Goal: Information Seeking & Learning: Learn about a topic

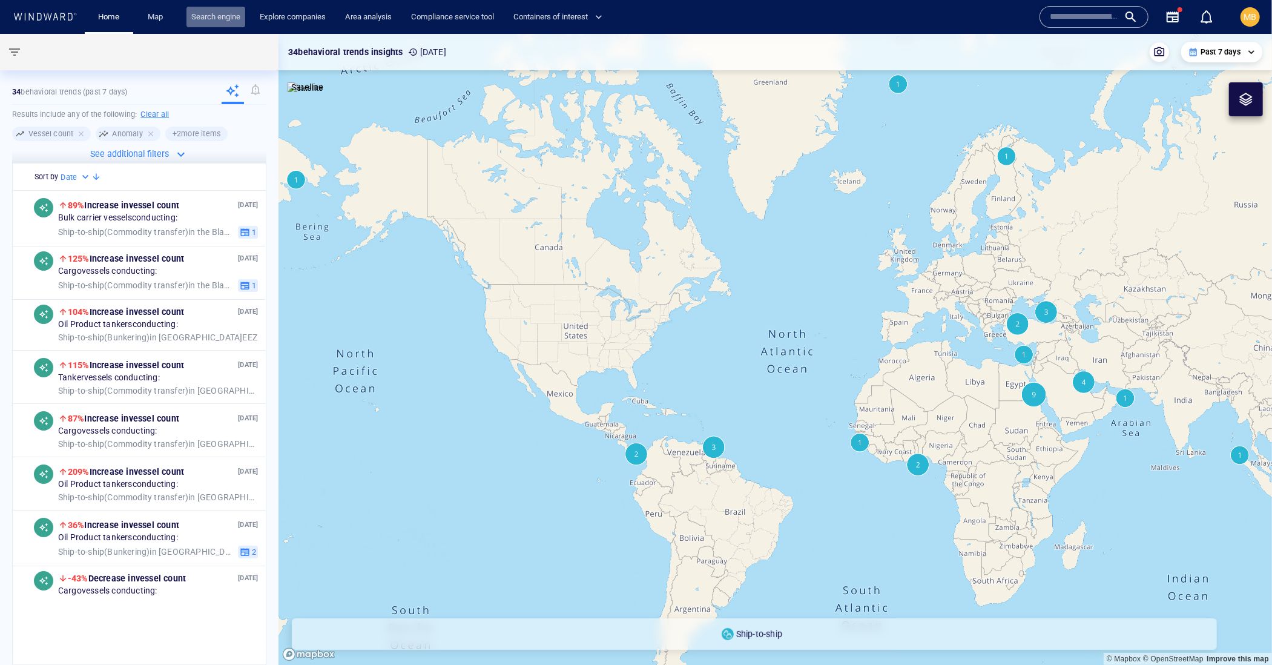
click at [236, 18] on link "Search engine" at bounding box center [215, 17] width 59 height 21
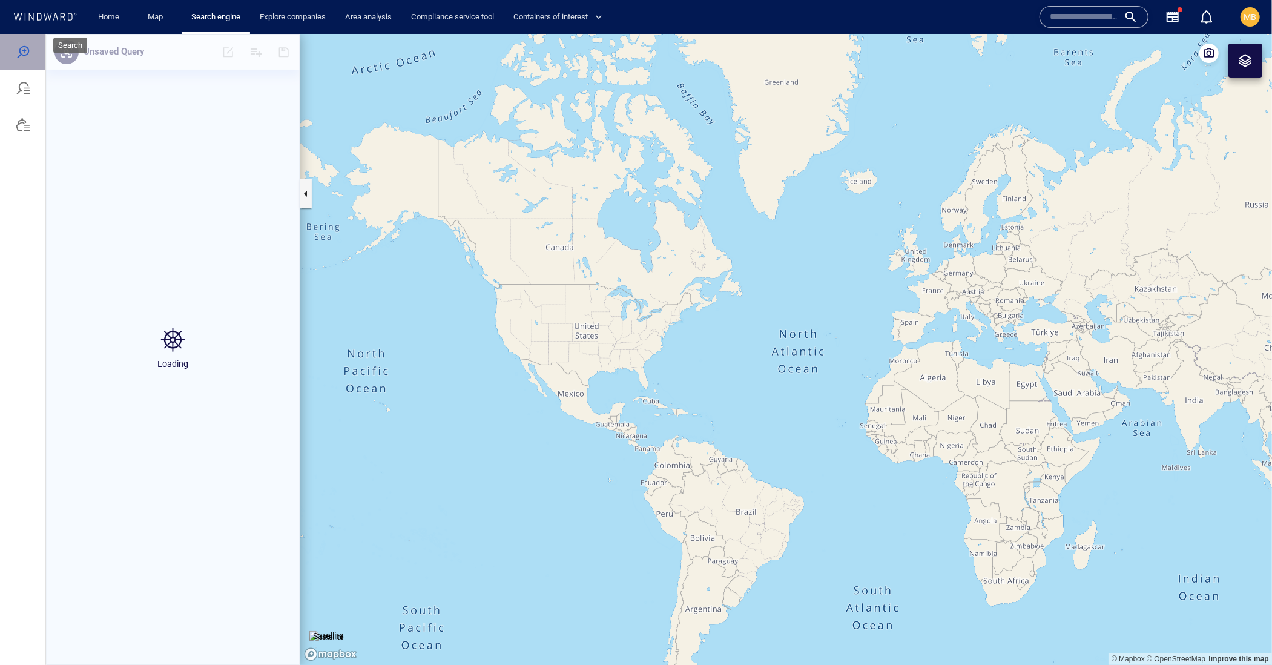
click at [27, 56] on div at bounding box center [23, 51] width 15 height 15
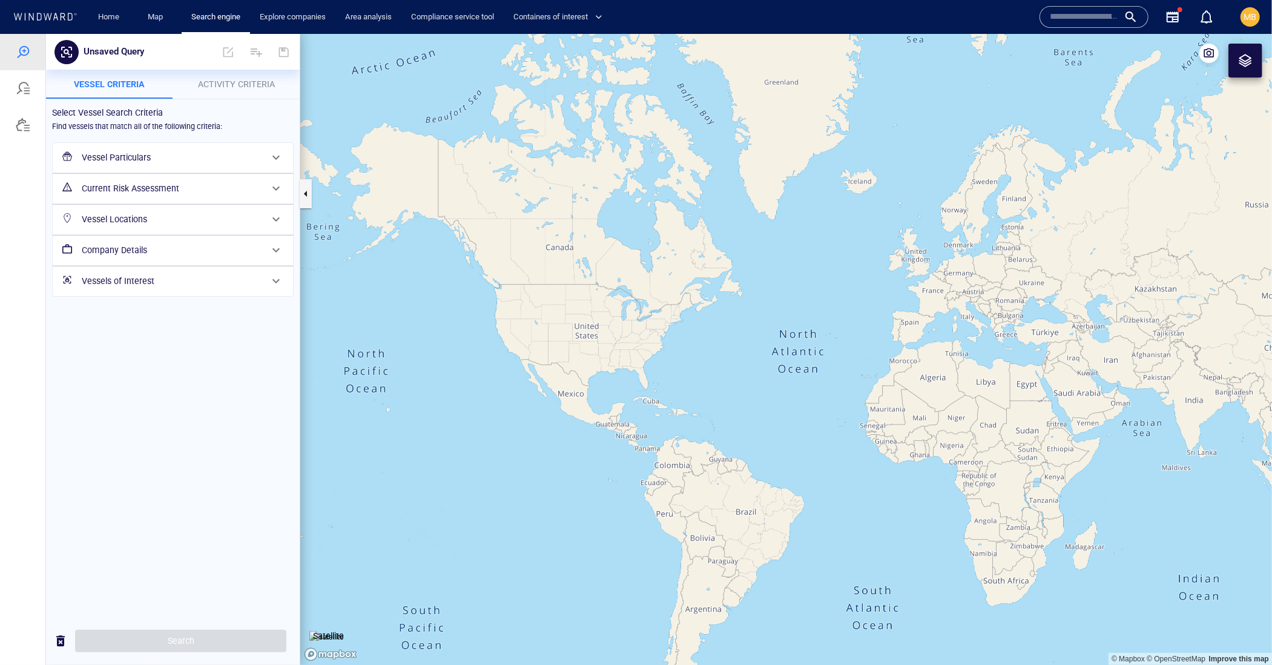
click at [185, 288] on h6 "Vessels of Interest" at bounding box center [172, 280] width 180 height 15
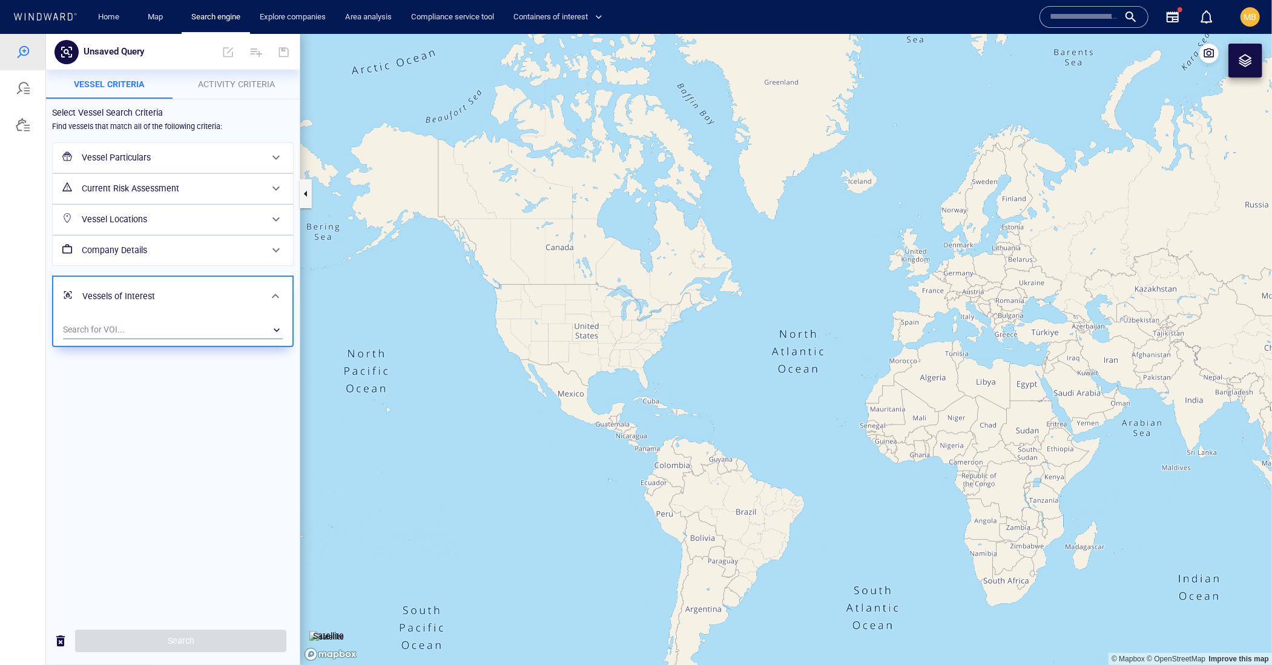
click at [169, 338] on div "​" at bounding box center [173, 329] width 220 height 18
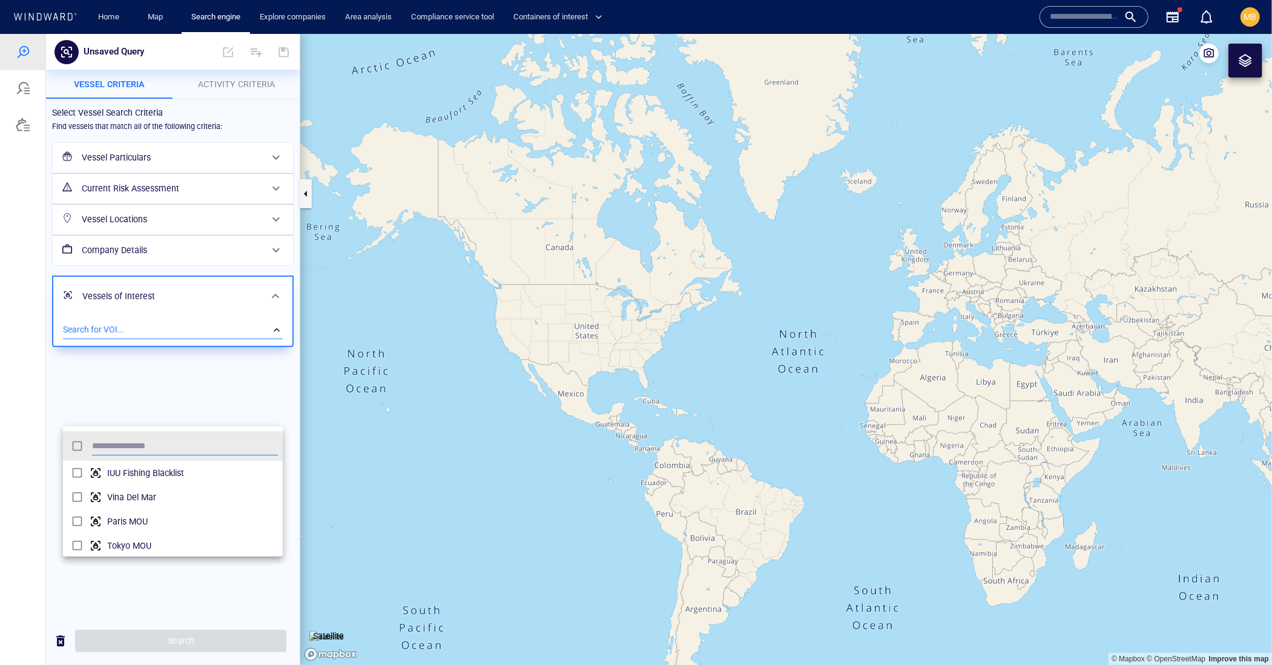
scroll to position [1, 1]
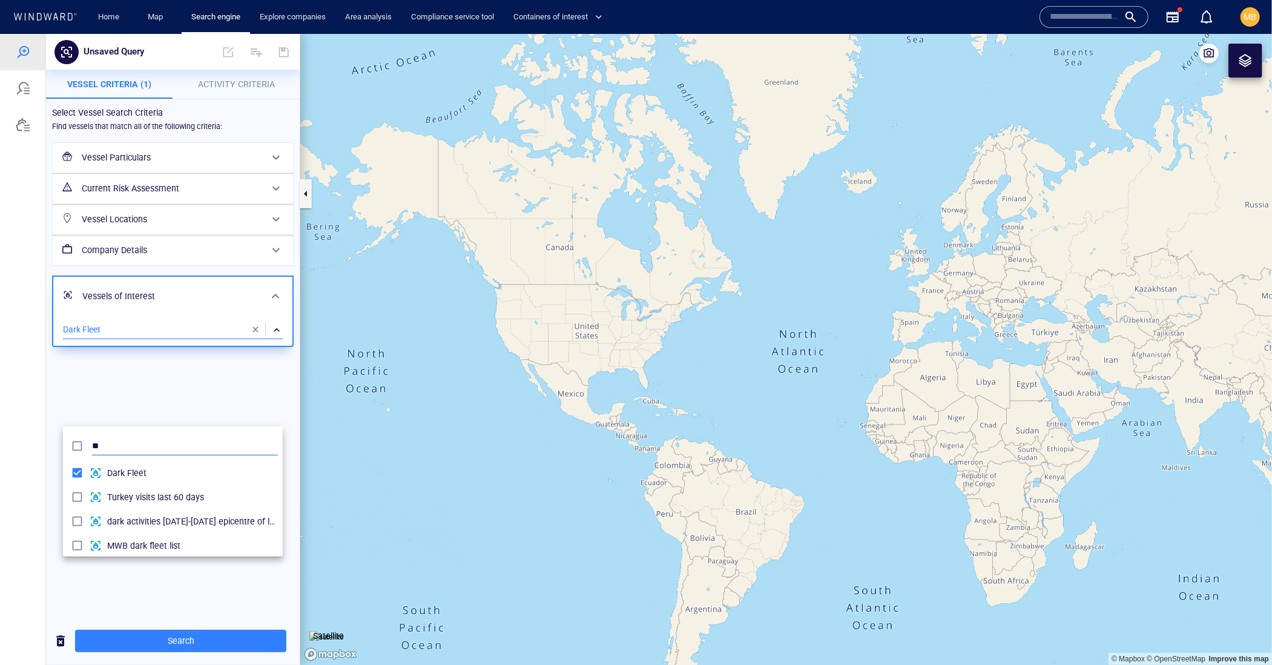
type input "*"
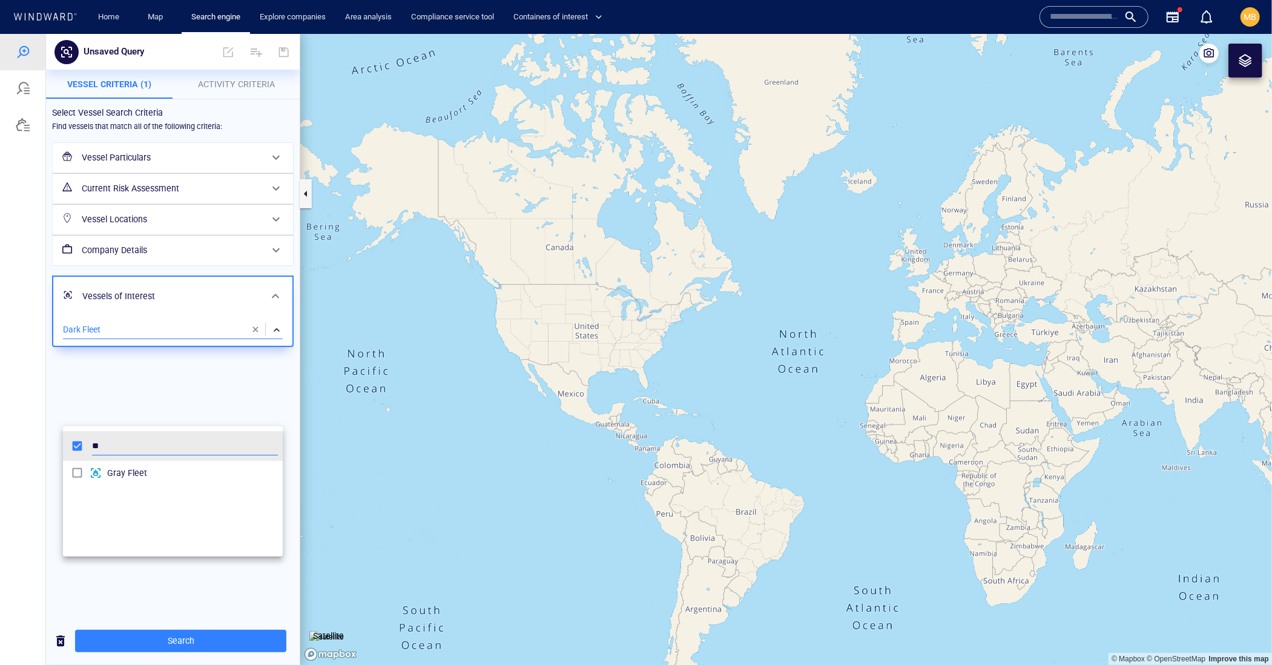
type input "**"
click at [220, 640] on div at bounding box center [636, 348] width 1272 height 631
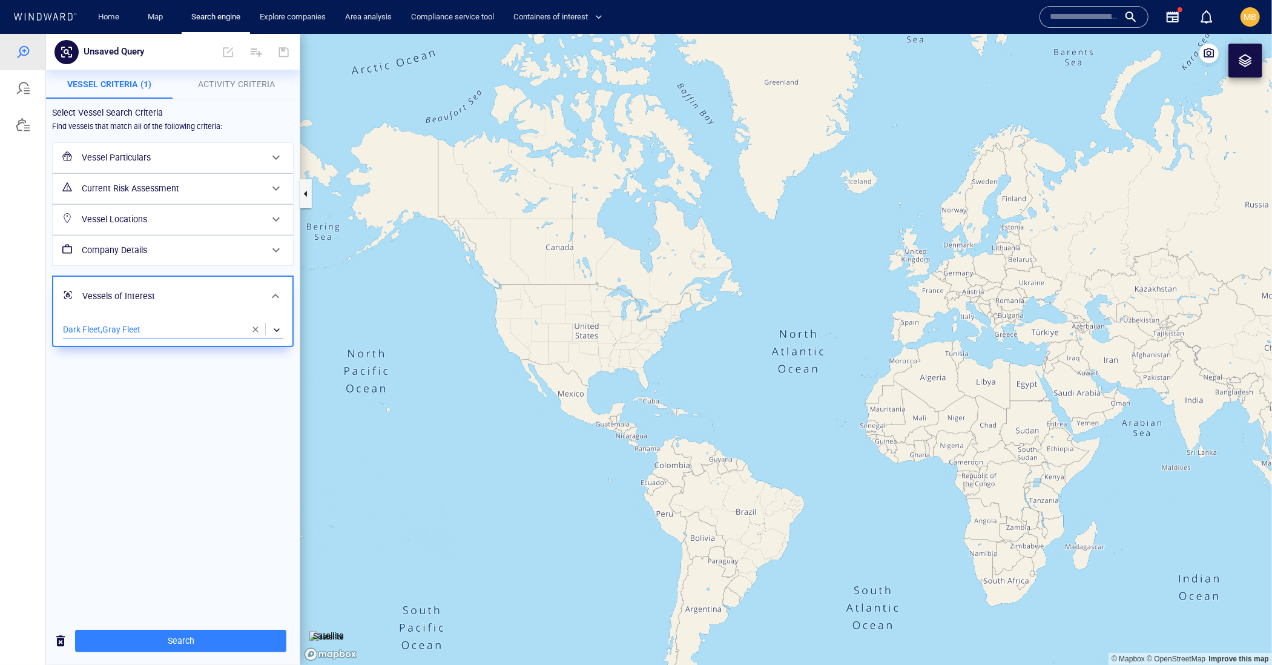
click at [220, 640] on span "Search" at bounding box center [181, 640] width 192 height 15
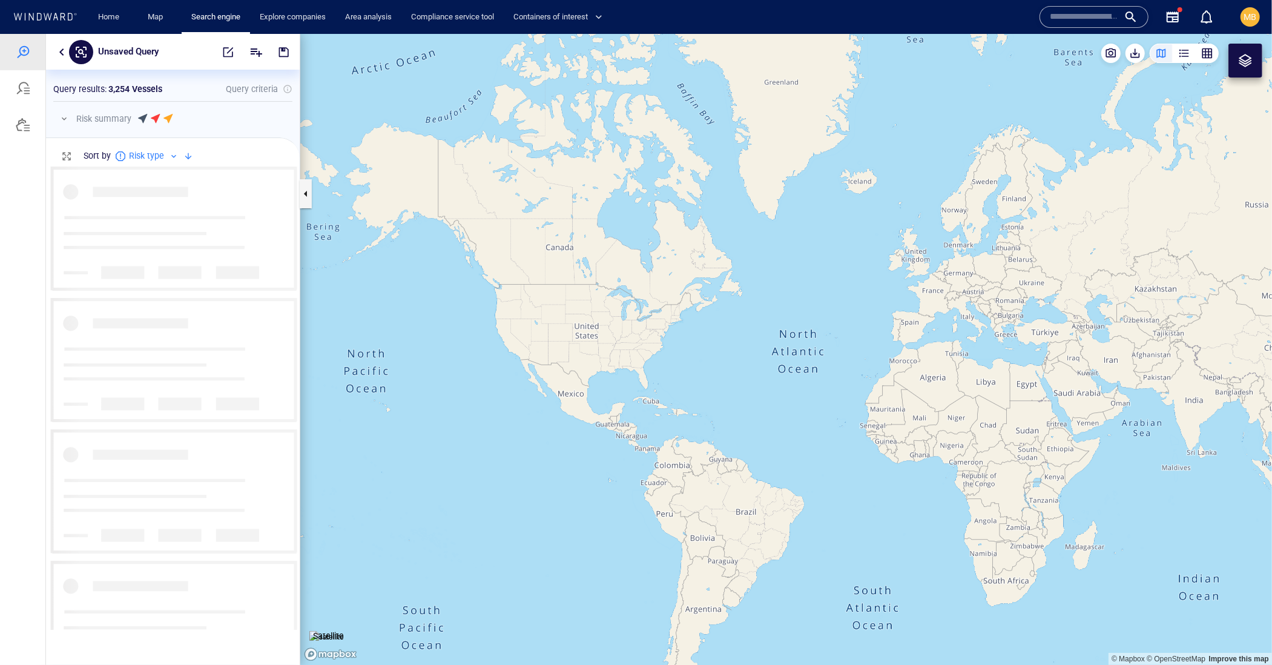
scroll to position [462, 253]
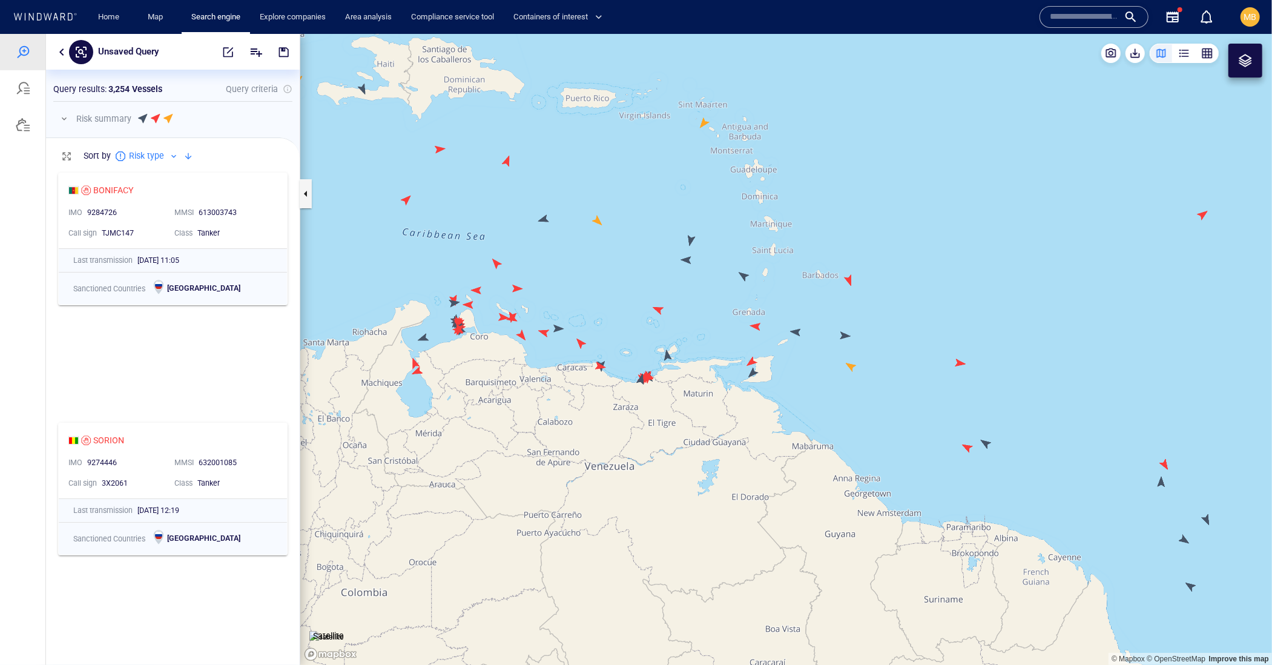
drag, startPoint x: 536, startPoint y: 389, endPoint x: 640, endPoint y: 394, distance: 104.2
click at [639, 395] on canvas "Map" at bounding box center [786, 348] width 972 height 631
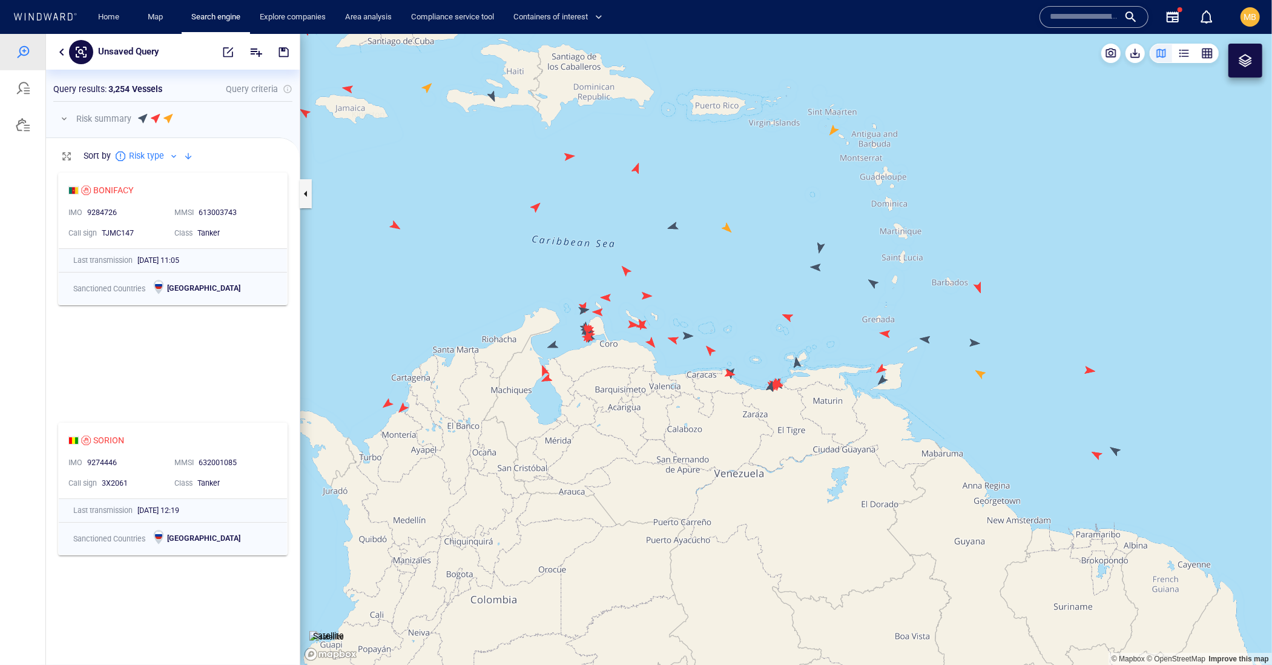
drag, startPoint x: 603, startPoint y: 392, endPoint x: 700, endPoint y: 393, distance: 96.2
click at [700, 393] on canvas "Map" at bounding box center [786, 348] width 972 height 631
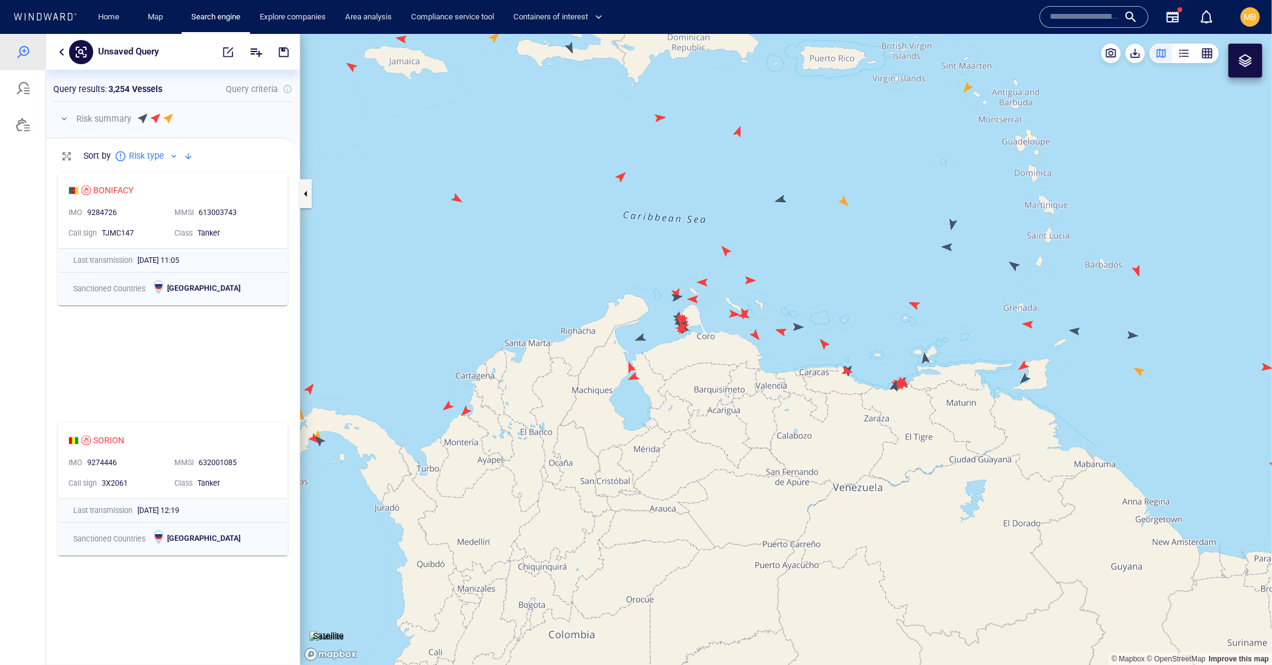
click at [640, 341] on canvas "Map" at bounding box center [786, 348] width 972 height 631
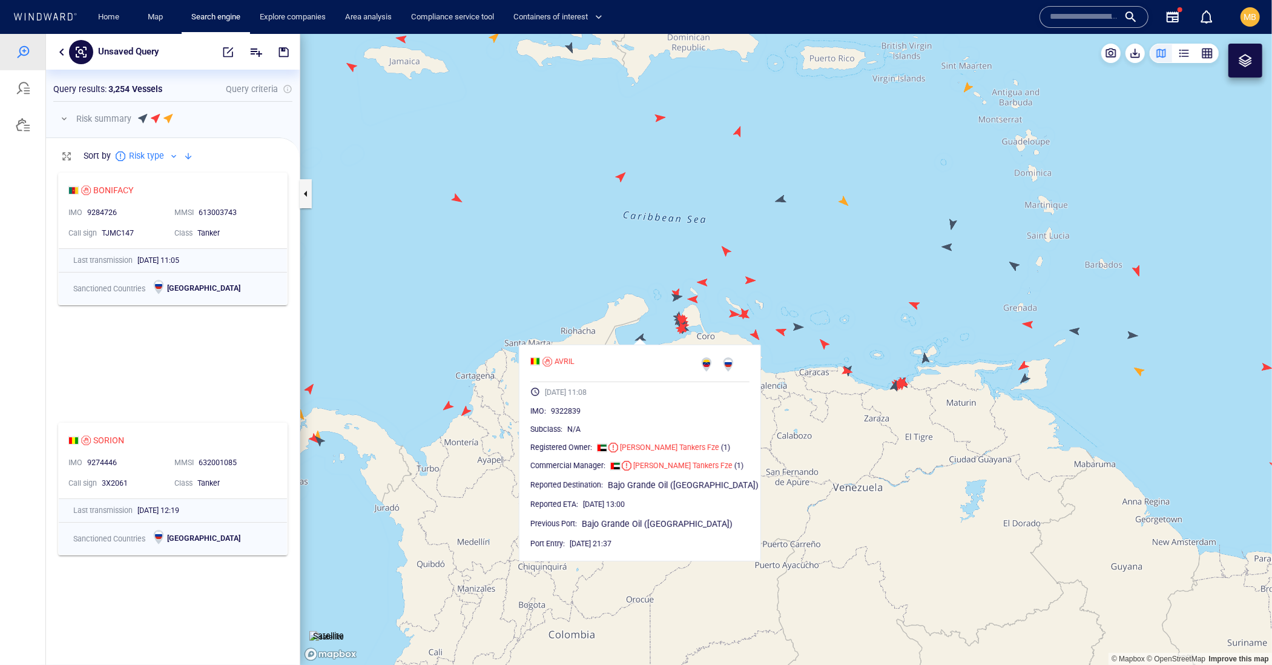
click at [622, 252] on canvas "Map" at bounding box center [786, 348] width 972 height 631
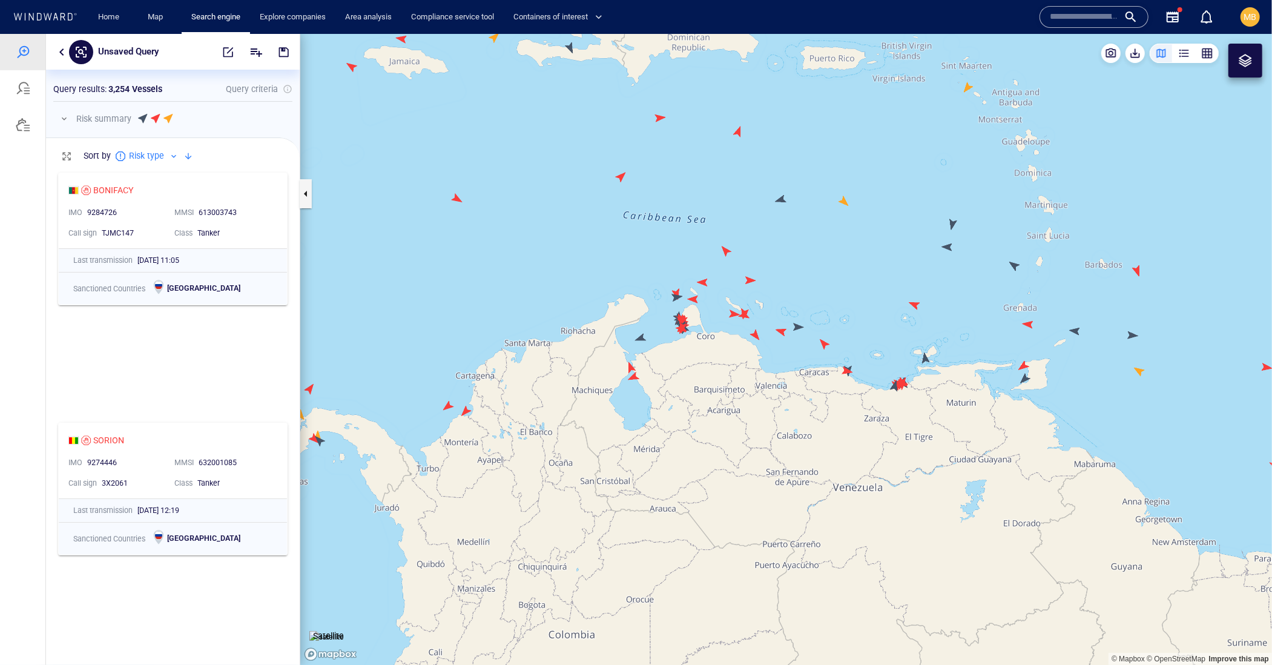
drag, startPoint x: 398, startPoint y: 327, endPoint x: 517, endPoint y: 305, distance: 120.6
click at [517, 305] on canvas "Map" at bounding box center [786, 348] width 972 height 631
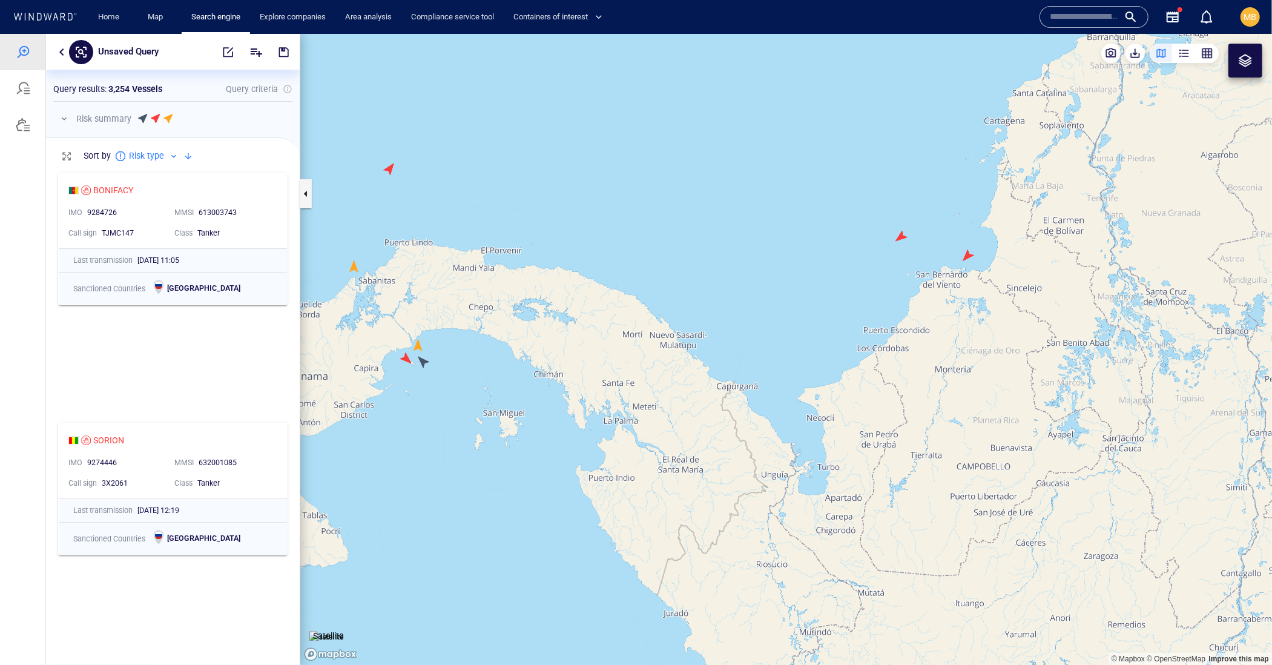
click at [427, 361] on canvas "Map" at bounding box center [786, 348] width 972 height 631
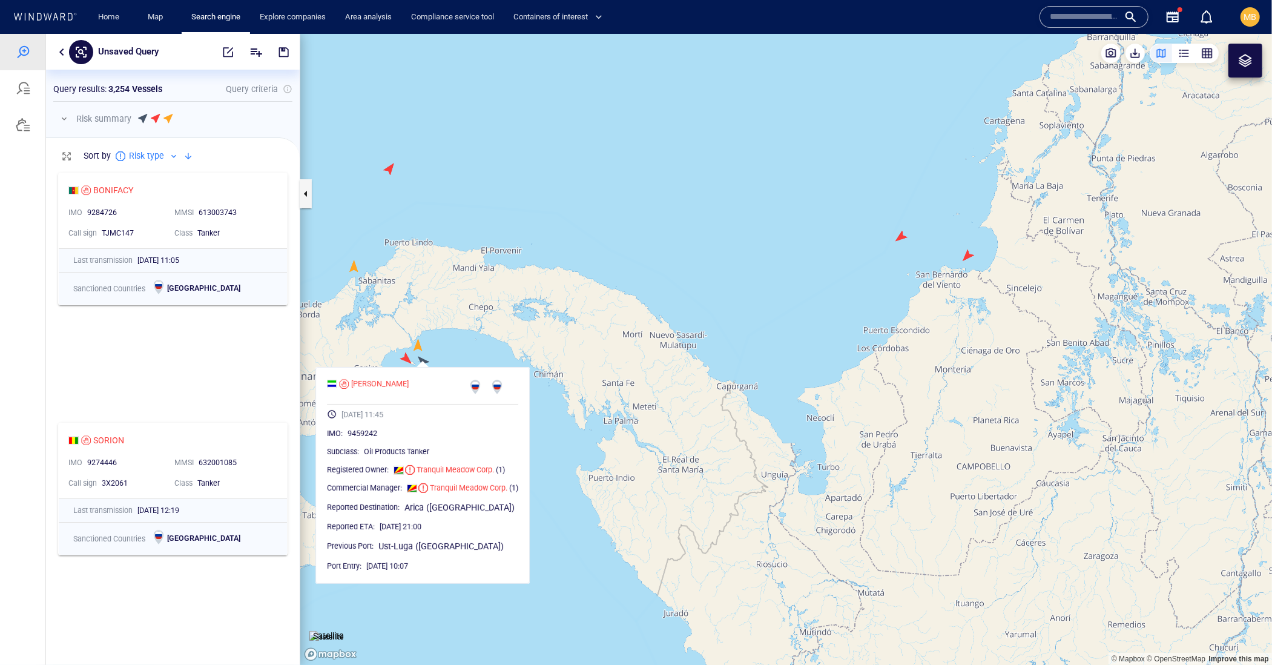
click at [501, 329] on canvas "Map" at bounding box center [786, 348] width 972 height 631
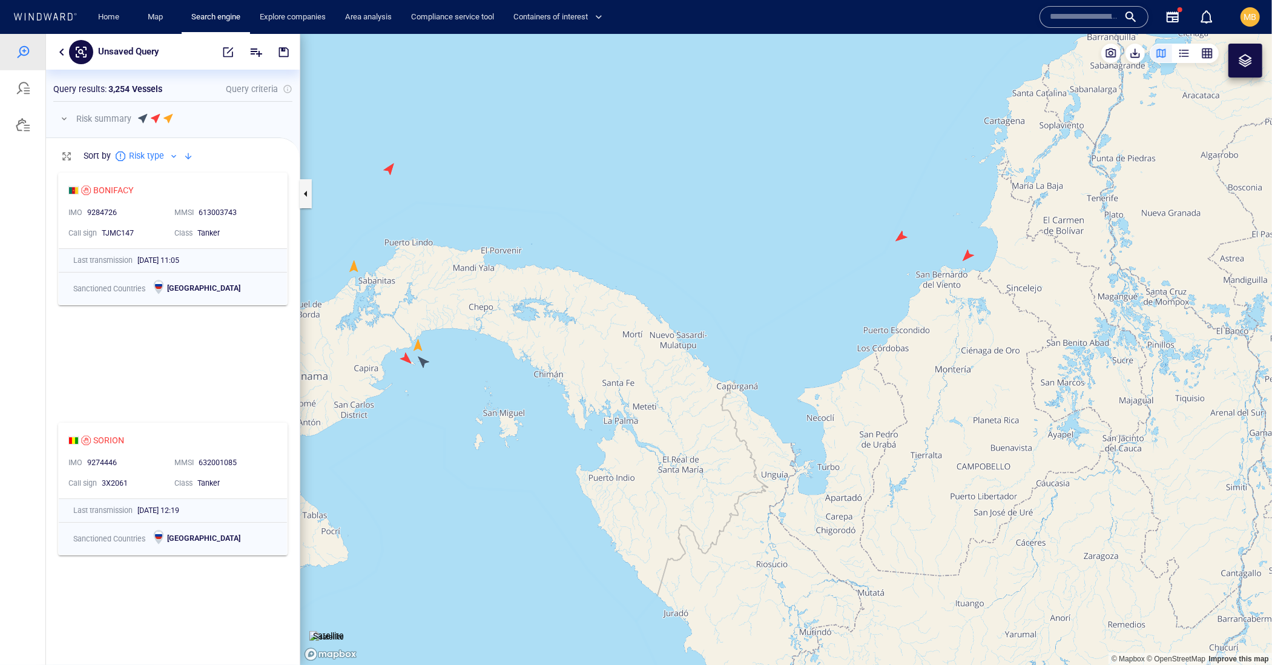
click at [426, 360] on canvas "Map" at bounding box center [786, 348] width 972 height 631
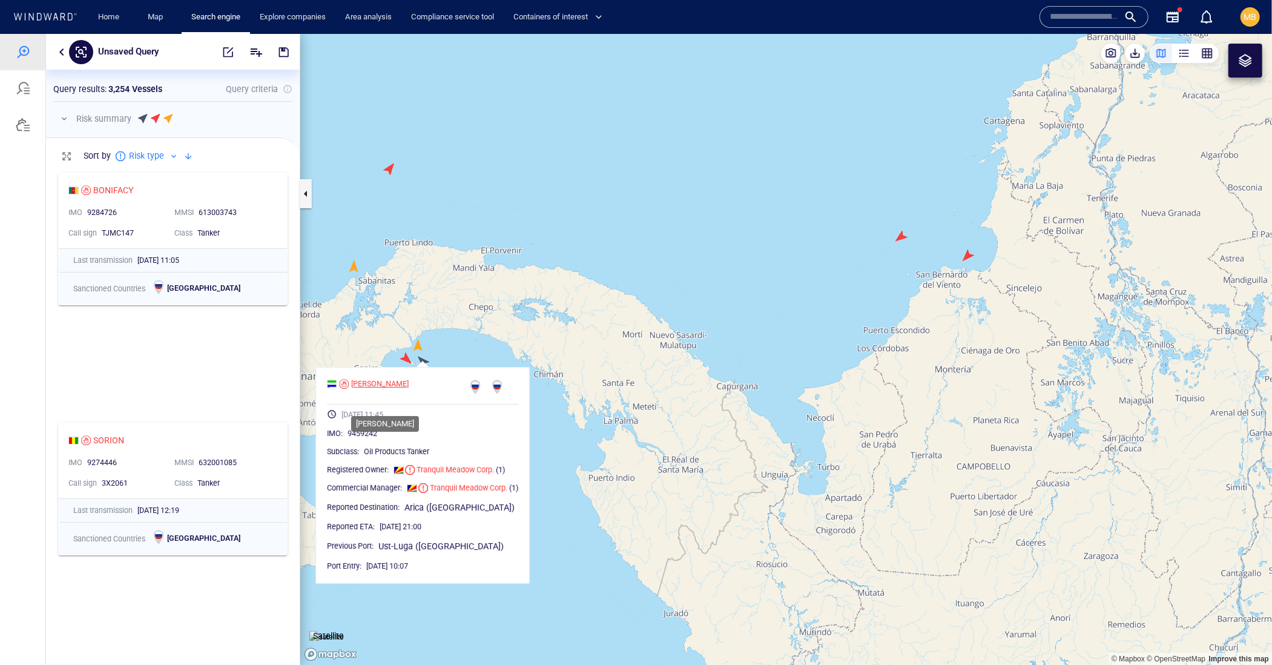
click at [383, 389] on div "[PERSON_NAME]" at bounding box center [380, 383] width 58 height 11
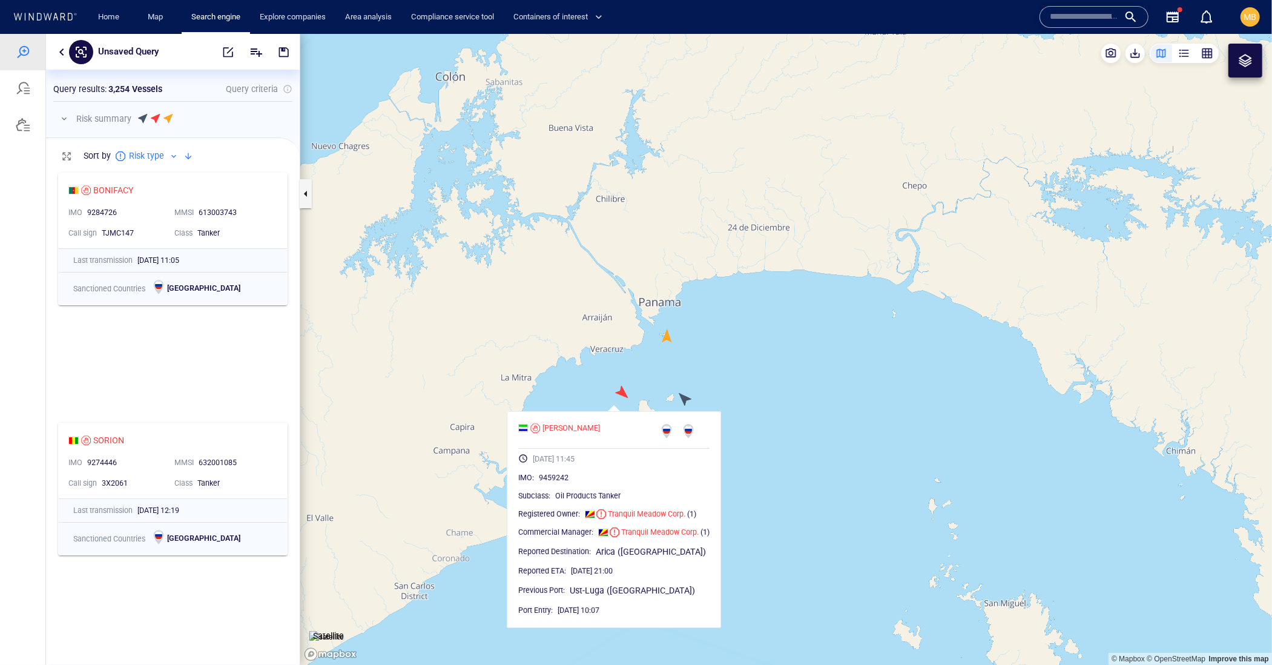
drag, startPoint x: 694, startPoint y: 370, endPoint x: 695, endPoint y: 344, distance: 26.7
click at [695, 344] on canvas "Map" at bounding box center [786, 348] width 972 height 631
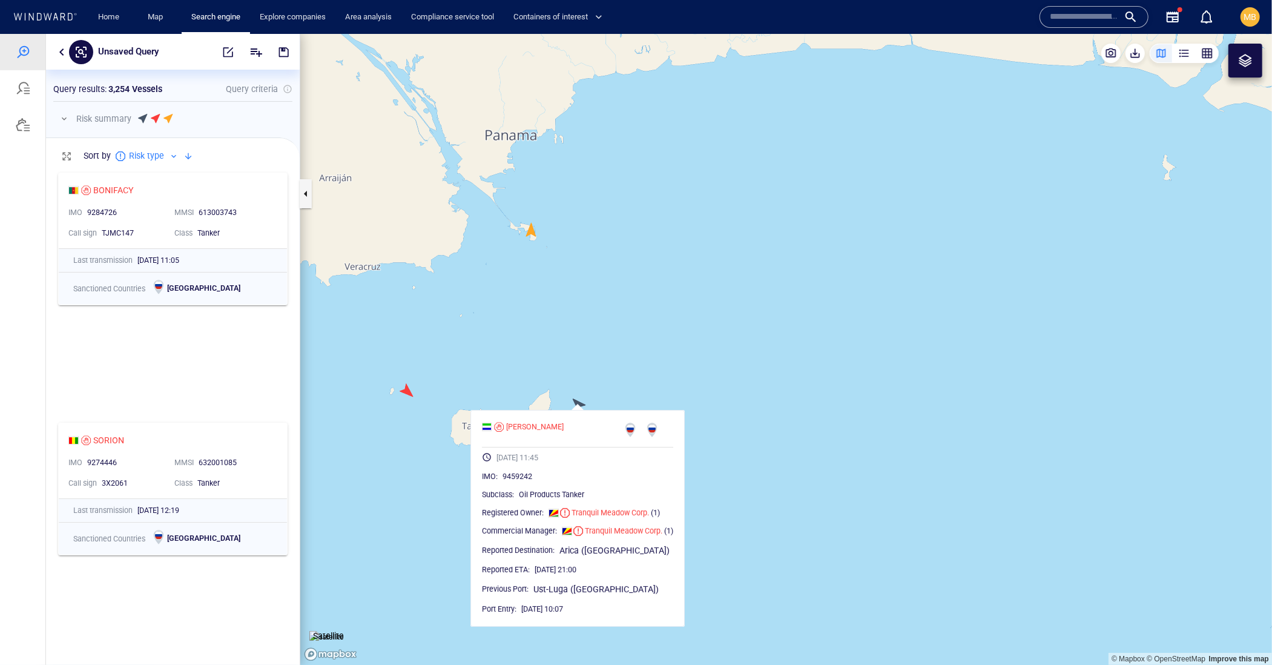
click at [1248, 67] on div at bounding box center [1245, 60] width 15 height 15
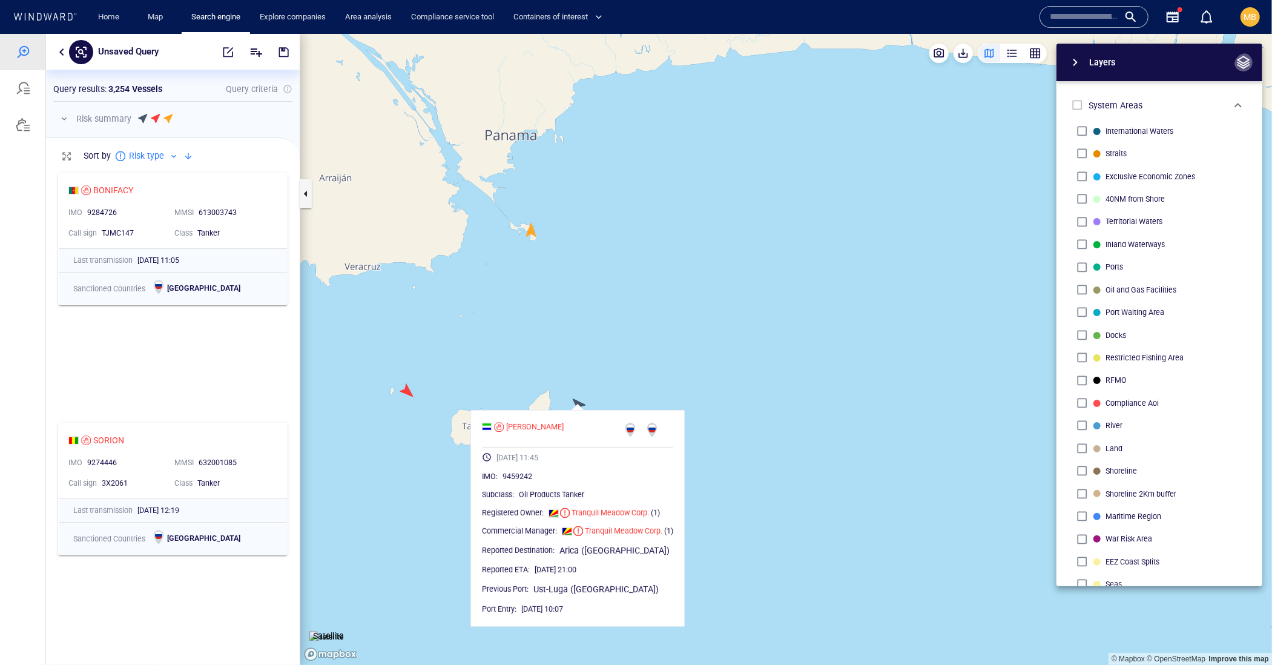
click at [1242, 68] on span "button" at bounding box center [1243, 61] width 15 height 15
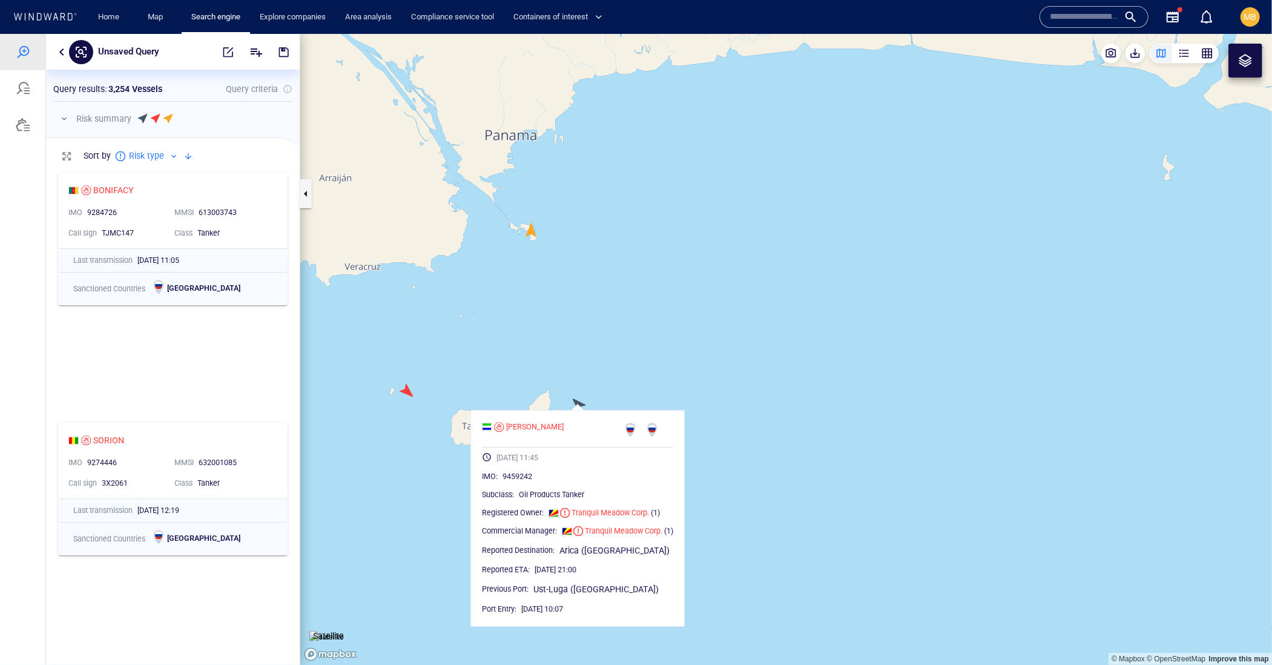
click at [1243, 67] on div at bounding box center [1245, 60] width 15 height 15
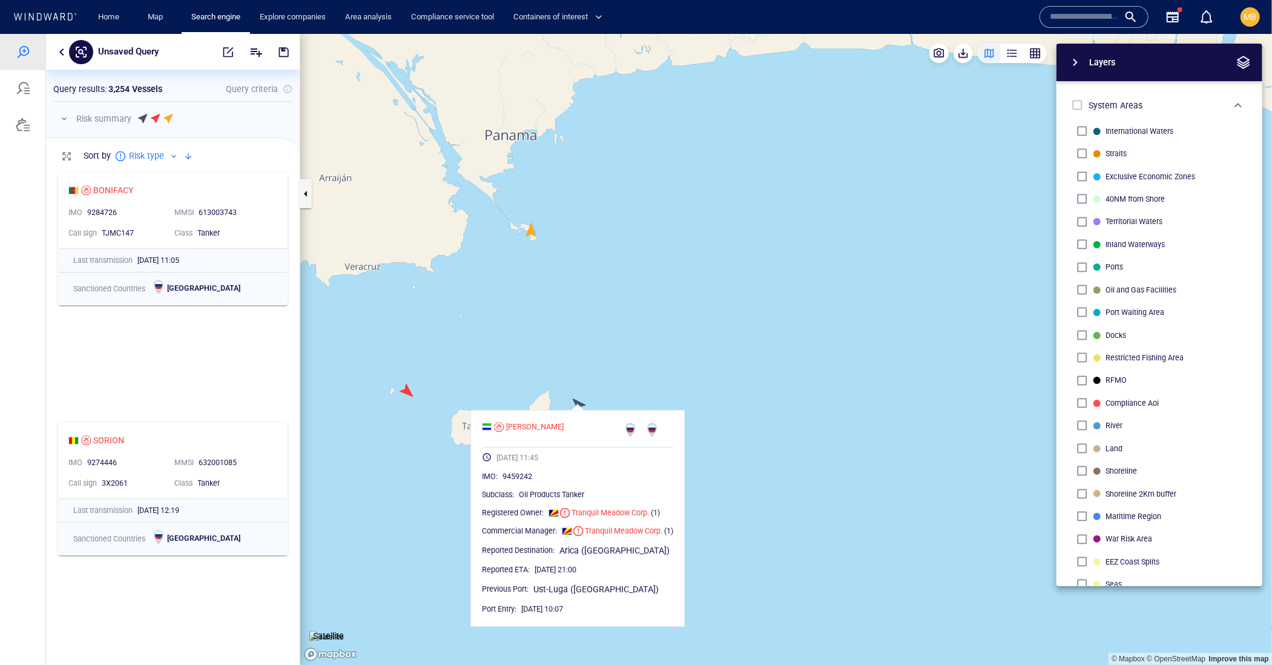
click at [1079, 66] on span "button" at bounding box center [1075, 61] width 15 height 15
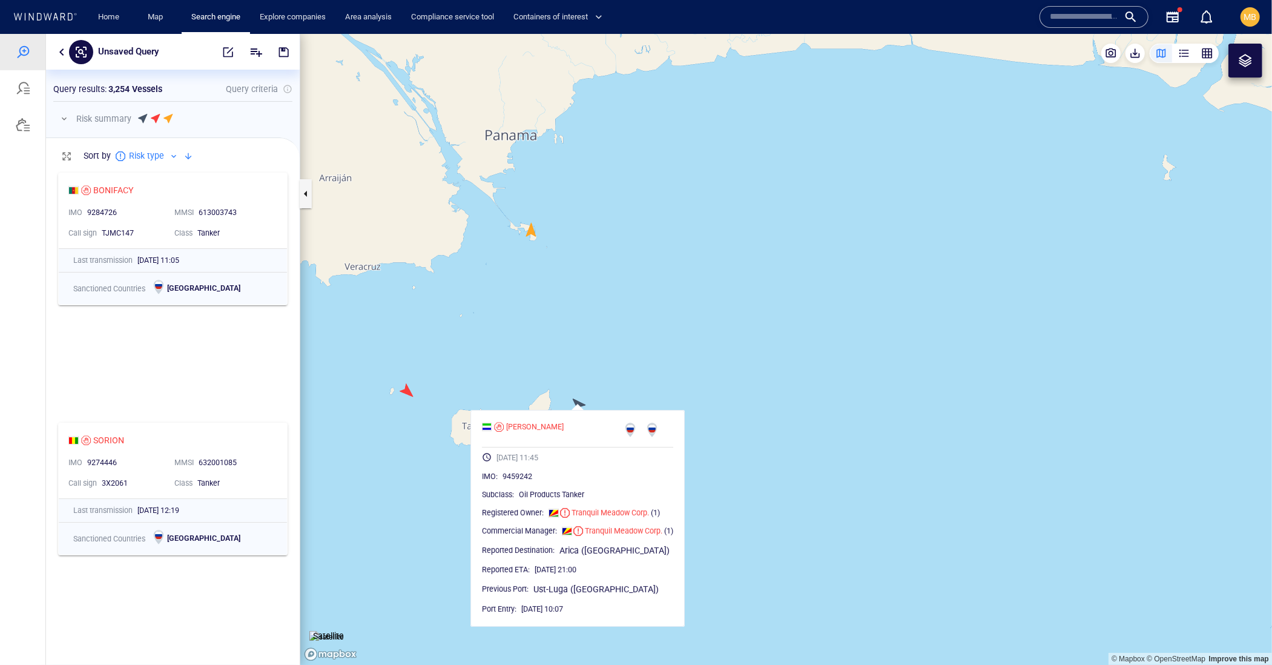
click at [1243, 59] on div at bounding box center [1245, 60] width 15 height 15
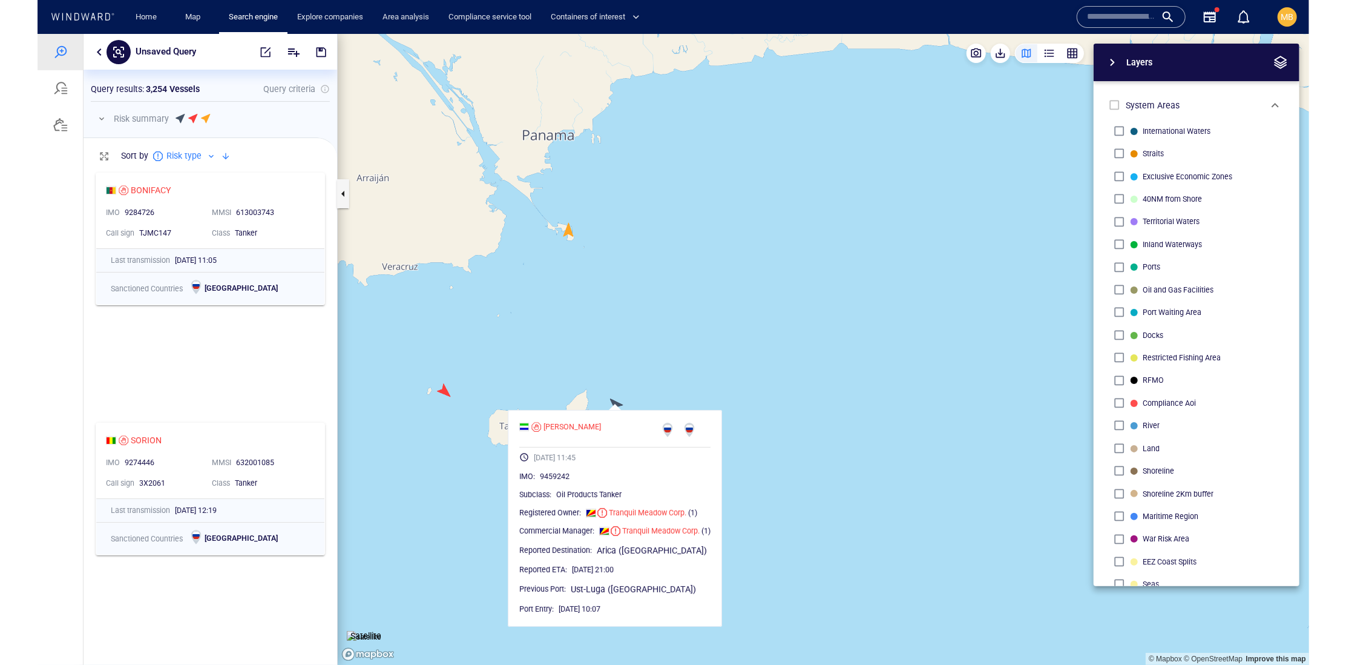
scroll to position [0, 0]
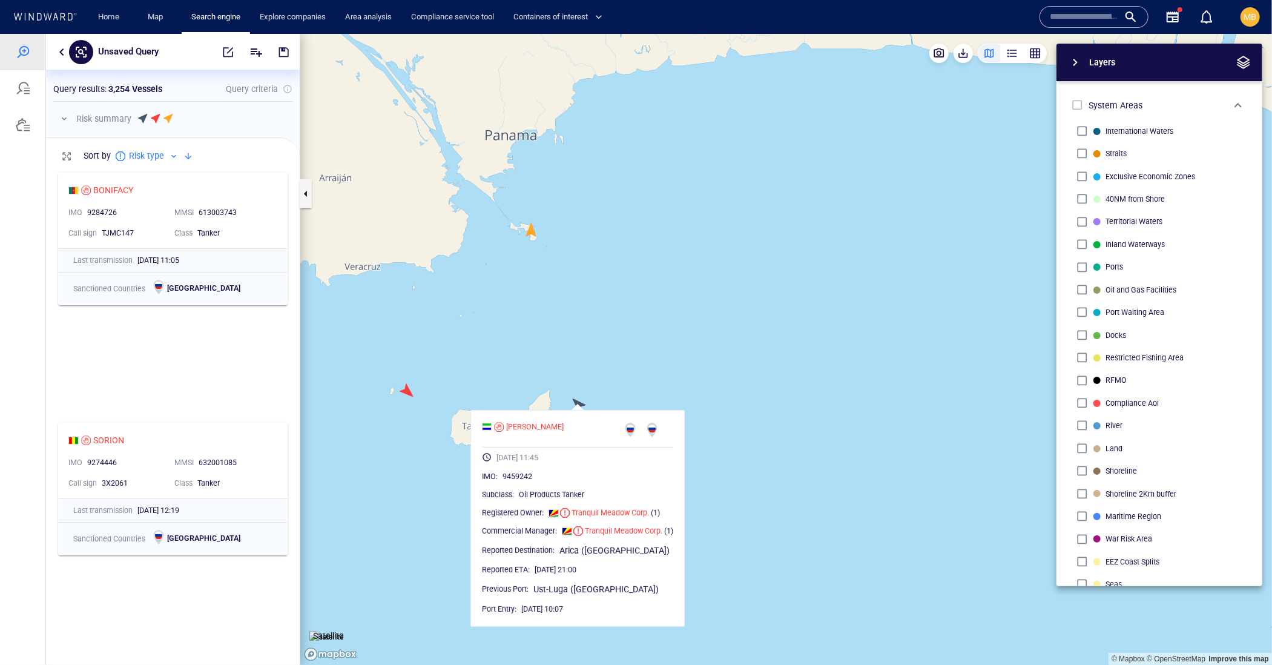
click at [1234, 108] on span "button" at bounding box center [1238, 104] width 15 height 15
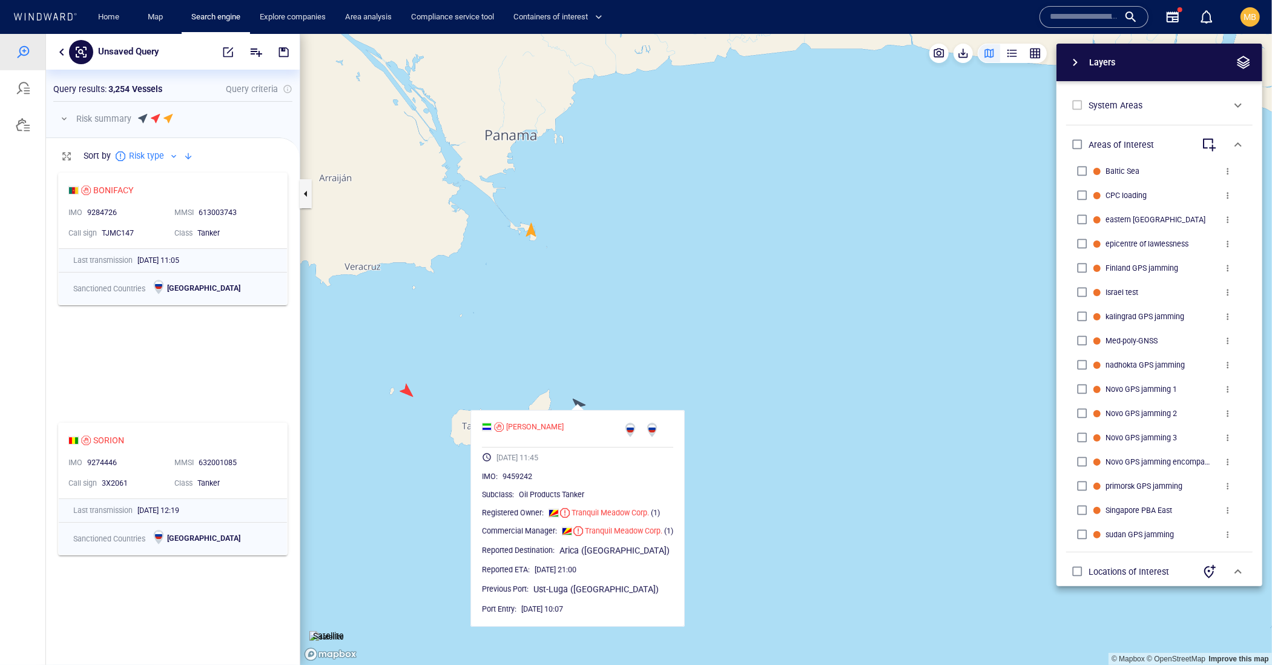
click at [1079, 64] on span "button" at bounding box center [1075, 61] width 15 height 15
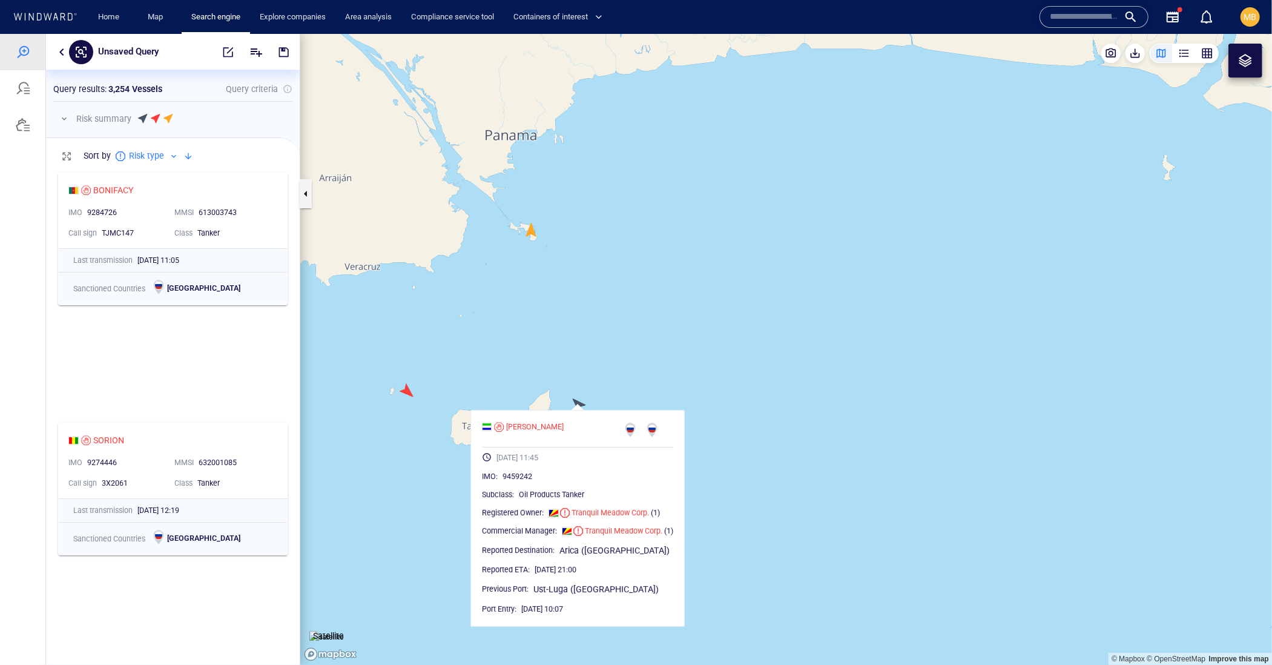
click at [1247, 60] on div at bounding box center [1245, 60] width 15 height 15
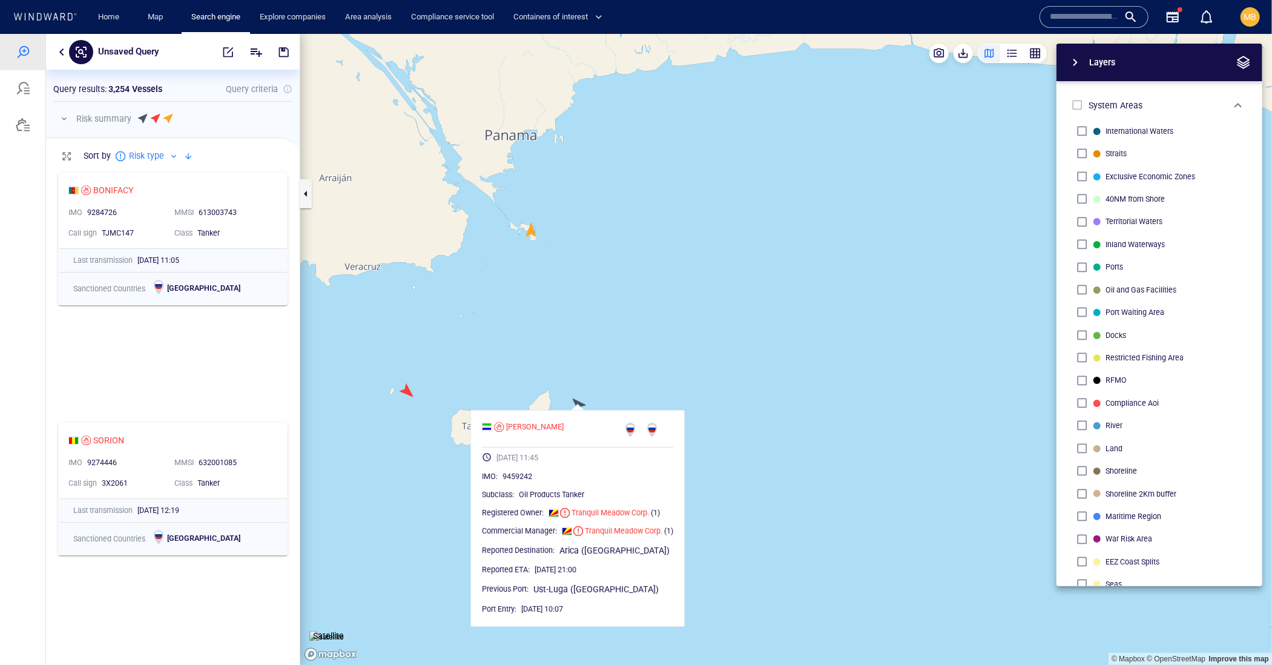
click at [1236, 67] on span "button" at bounding box center [1243, 61] width 15 height 15
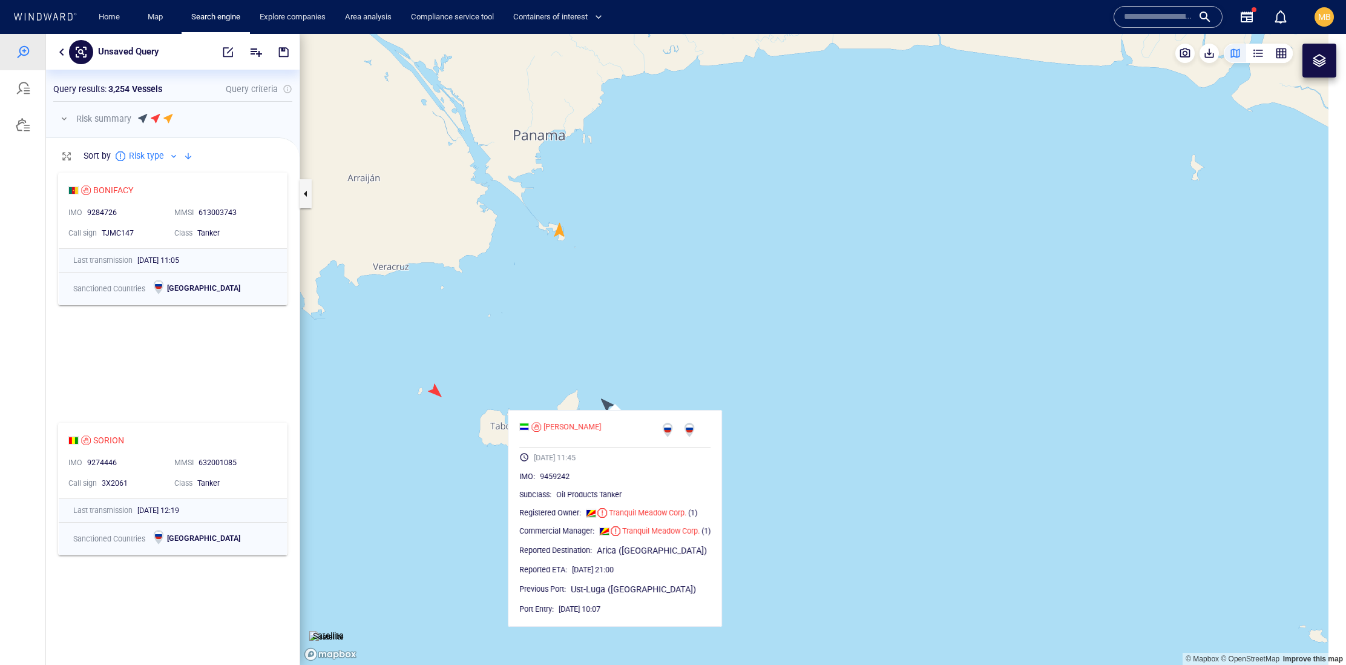
click at [1271, 62] on div at bounding box center [1319, 60] width 15 height 15
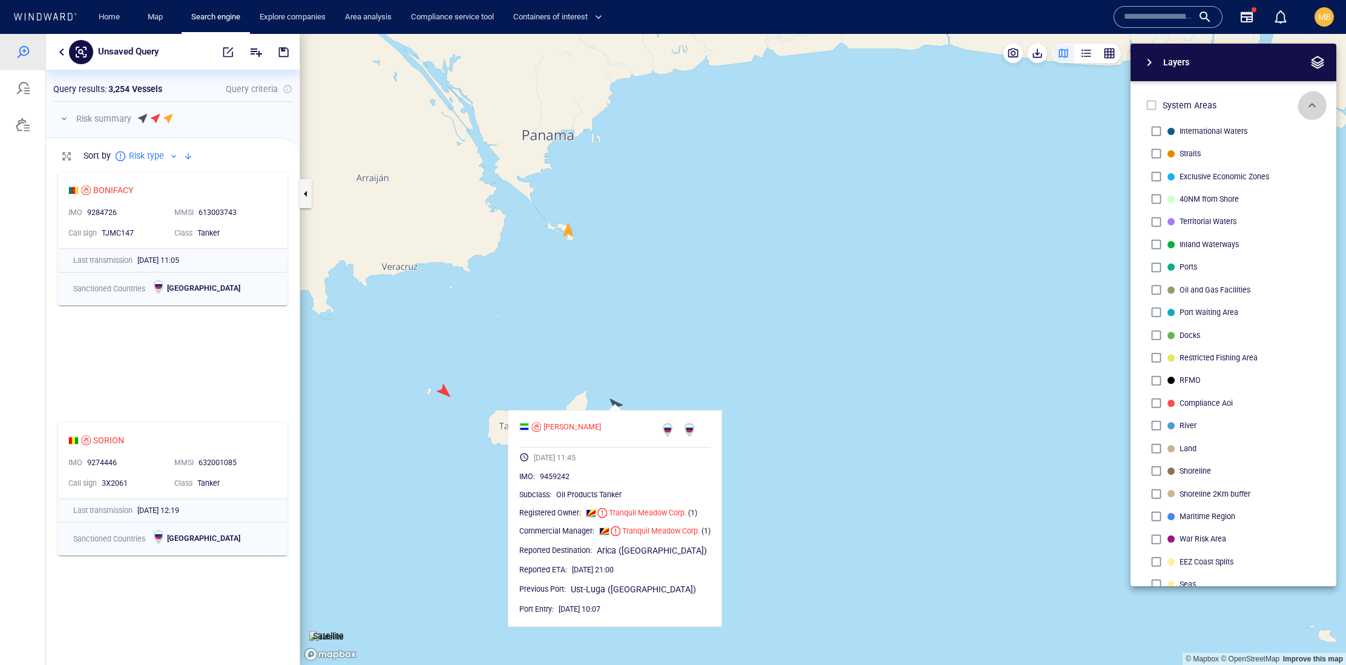
click at [1271, 113] on span "button" at bounding box center [1312, 105] width 15 height 15
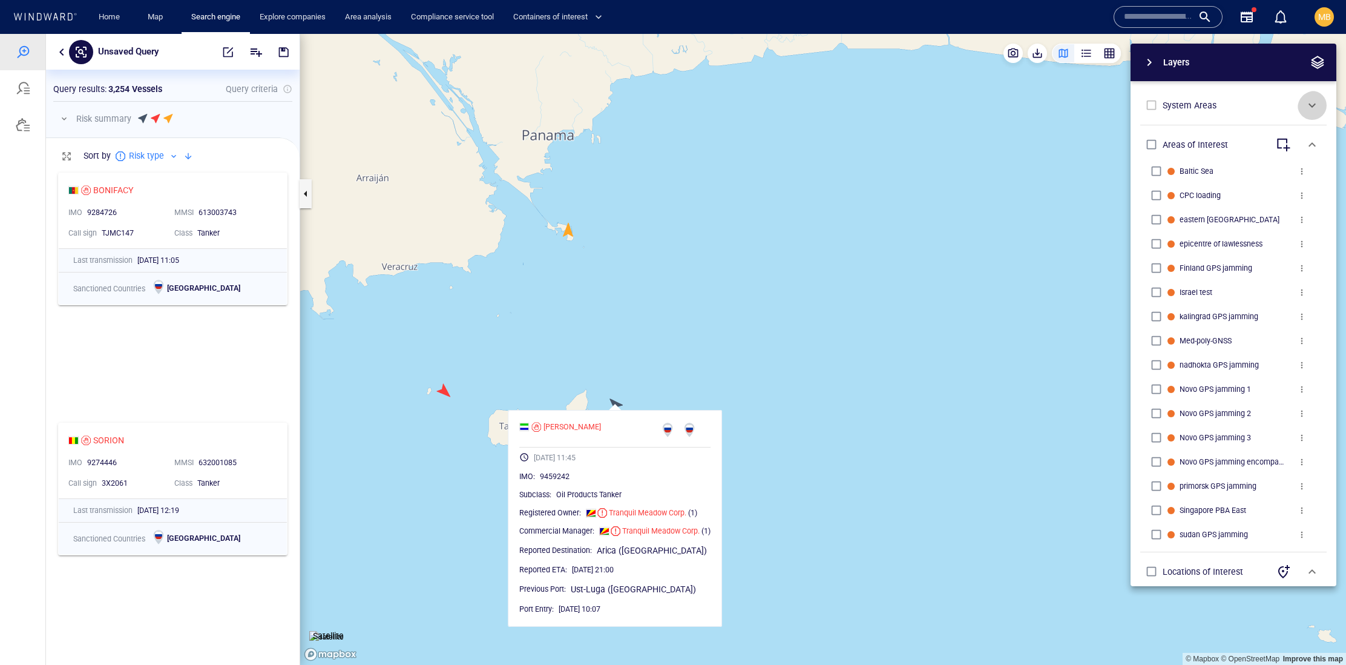
click at [1271, 113] on span "button" at bounding box center [1312, 105] width 15 height 15
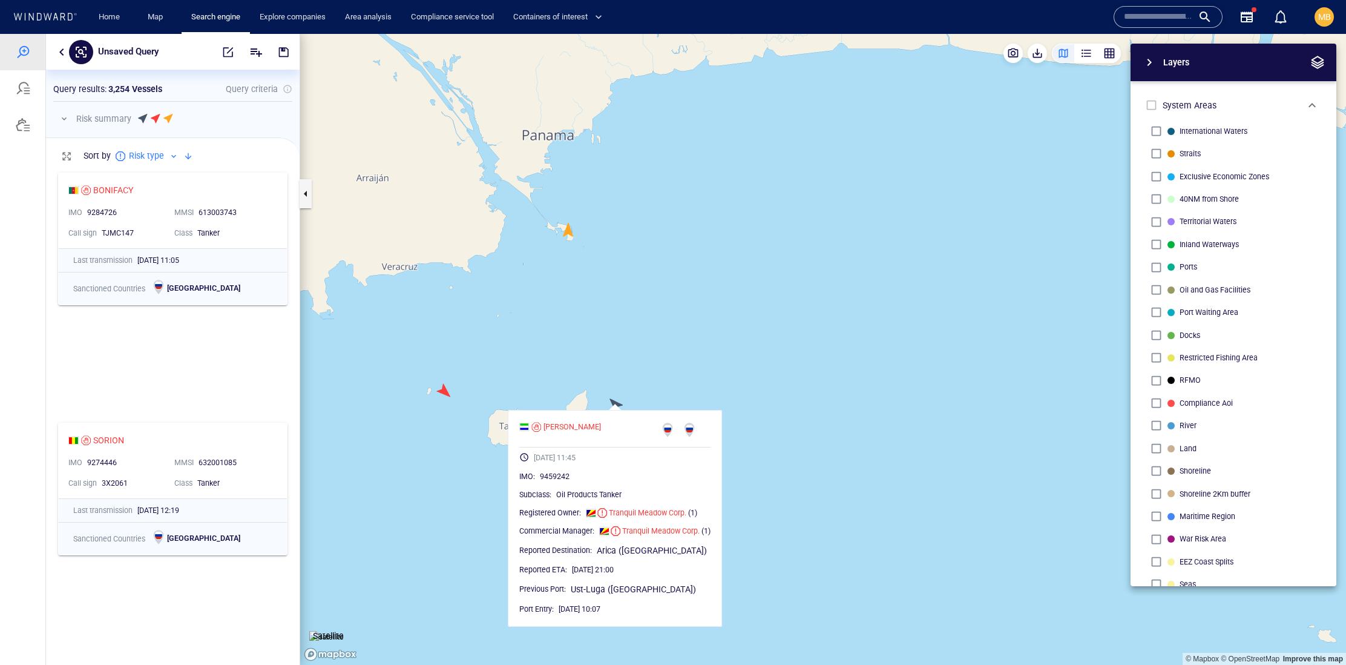
click at [1153, 65] on span "button" at bounding box center [1149, 62] width 15 height 15
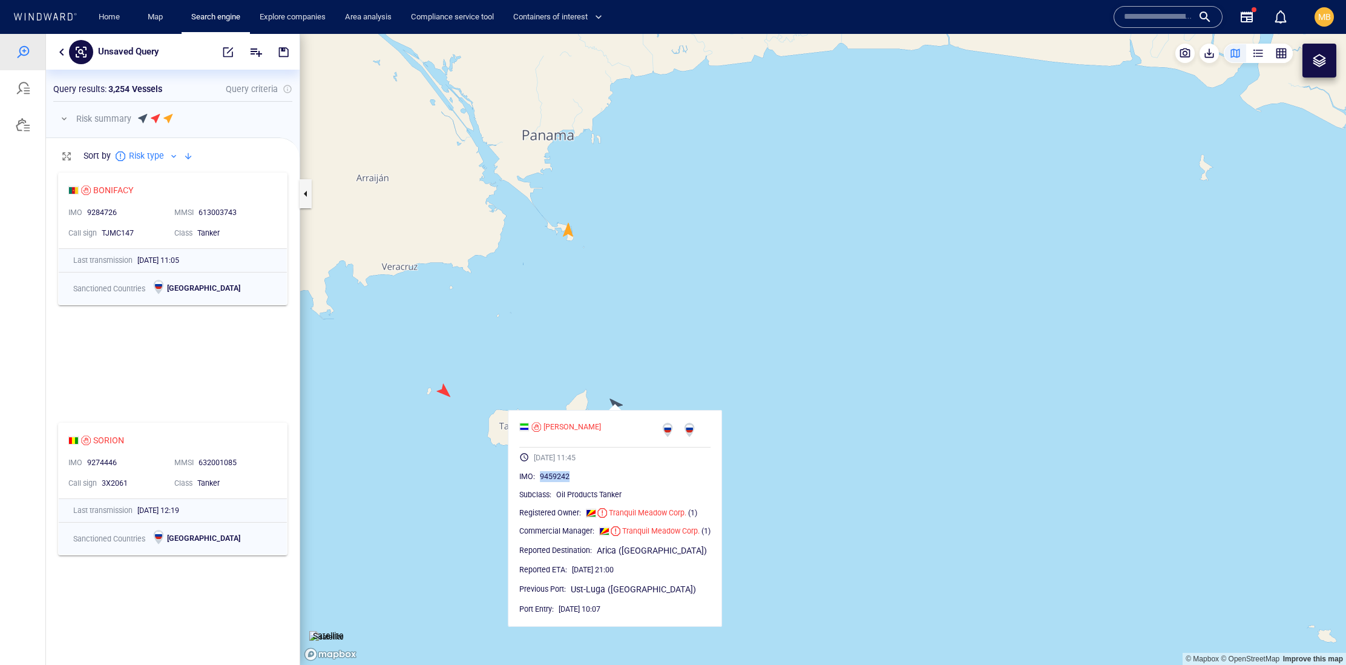
drag, startPoint x: 602, startPoint y: 507, endPoint x: 548, endPoint y: 505, distance: 53.9
click at [548, 482] on div "9459242" at bounding box center [625, 476] width 171 height 12
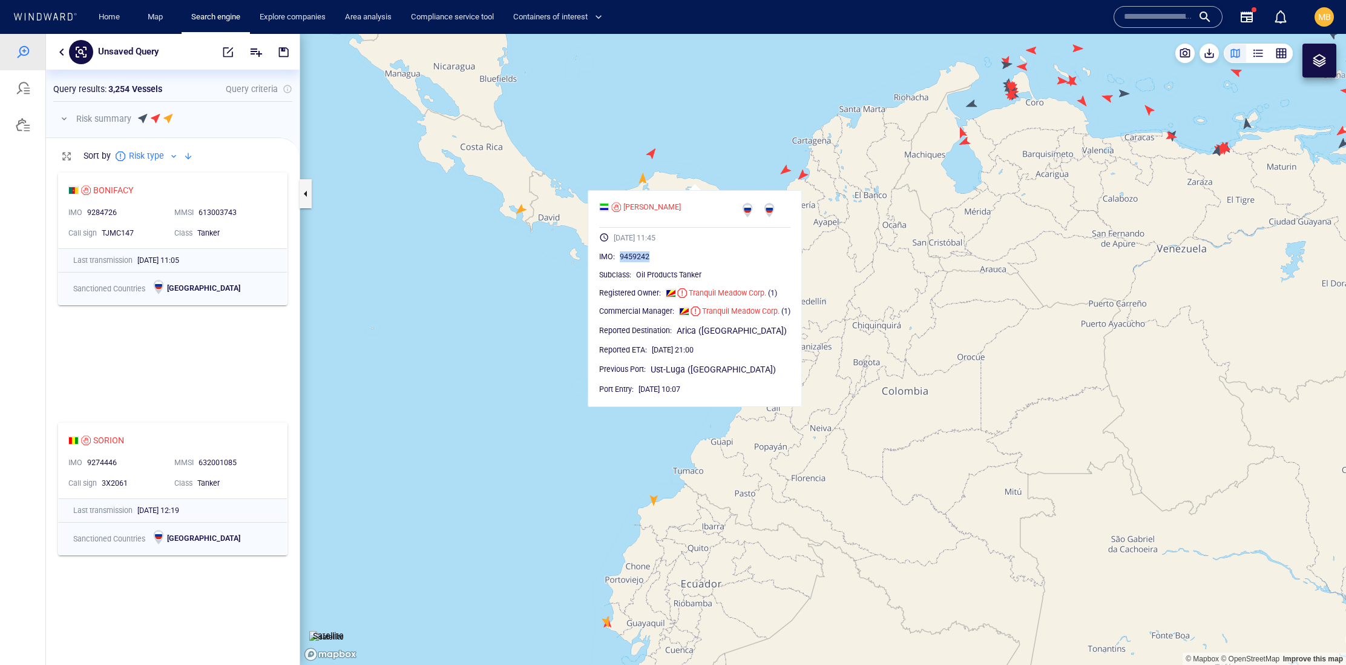
drag, startPoint x: 1007, startPoint y: 131, endPoint x: 944, endPoint y: 163, distance: 70.4
click at [944, 163] on canvas "Map" at bounding box center [823, 349] width 1046 height 631
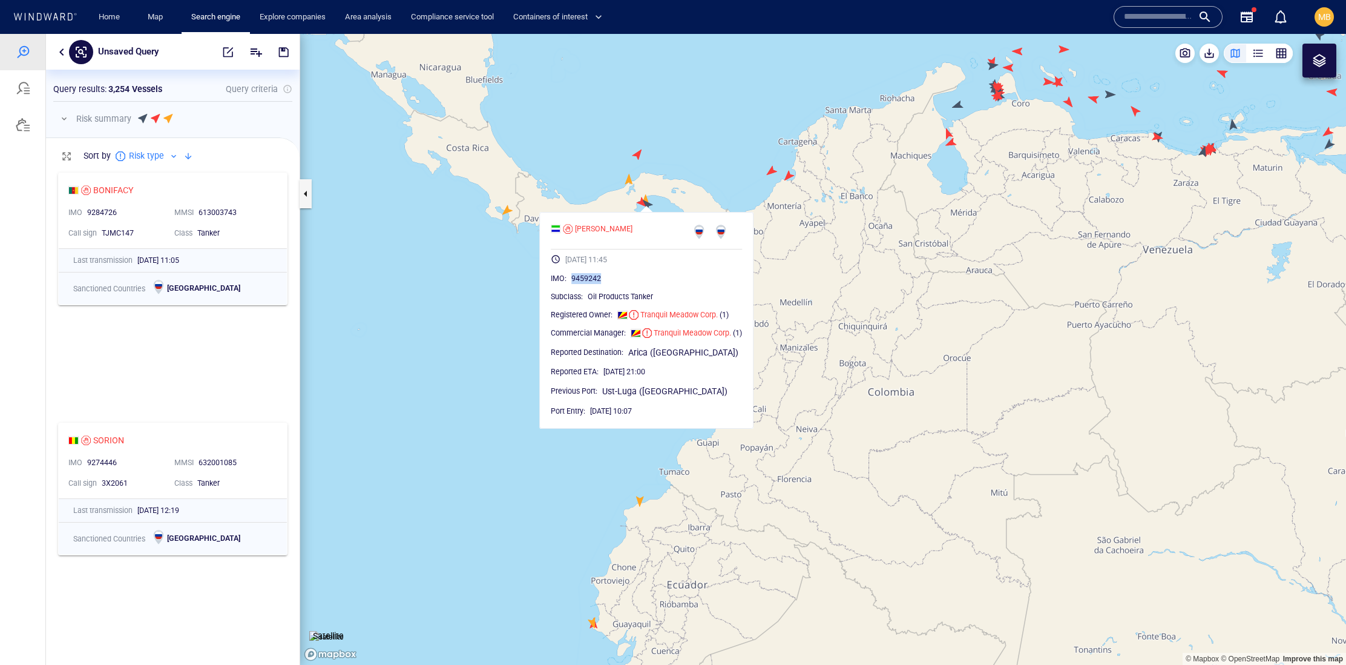
drag, startPoint x: 893, startPoint y: 157, endPoint x: 889, endPoint y: 184, distance: 27.0
click at [889, 191] on canvas "Map" at bounding box center [823, 349] width 1046 height 631
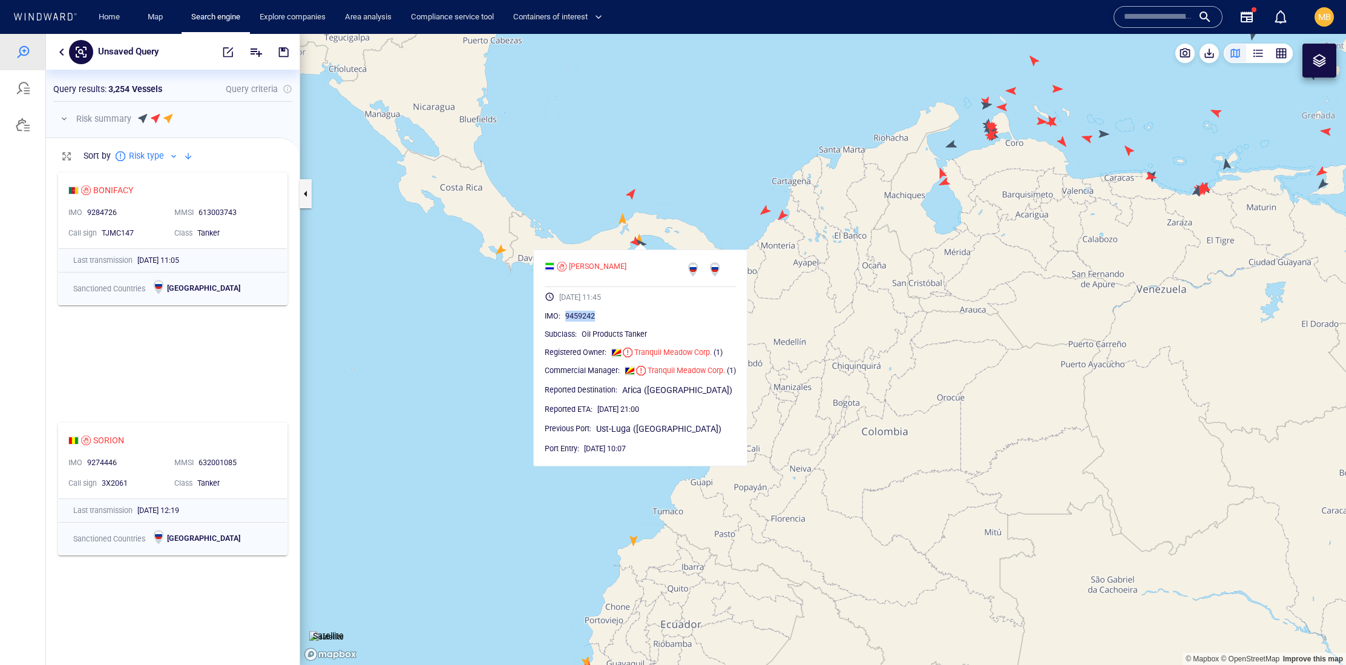
click at [893, 163] on canvas "Map" at bounding box center [823, 349] width 1046 height 631
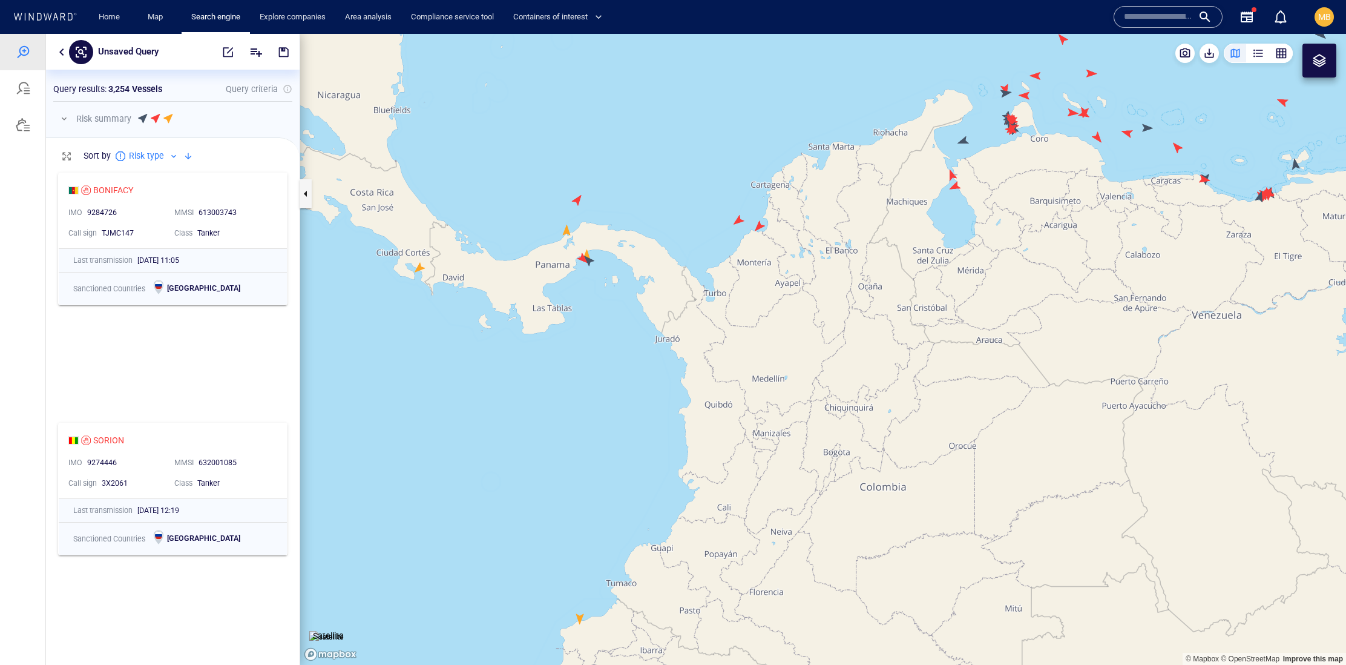
drag, startPoint x: 893, startPoint y: 163, endPoint x: 800, endPoint y: 250, distance: 127.7
click at [800, 250] on canvas "Map" at bounding box center [823, 349] width 1046 height 631
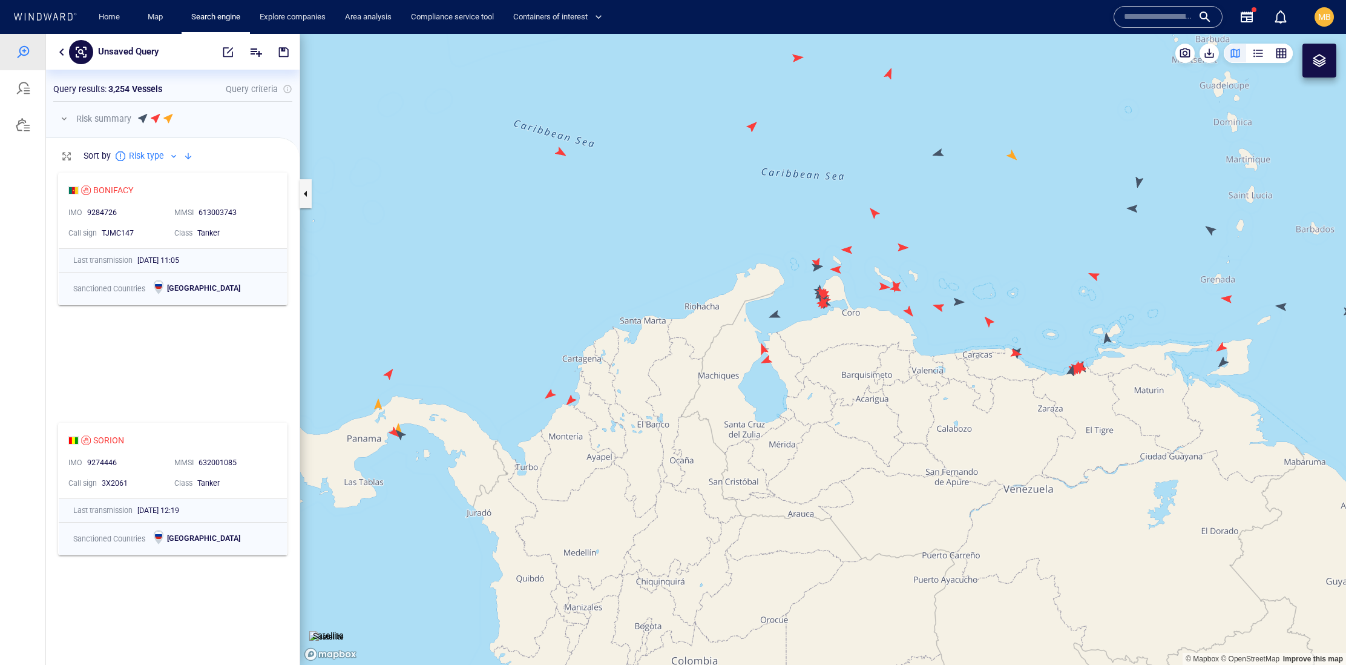
click at [810, 249] on canvas "Map" at bounding box center [823, 349] width 1046 height 631
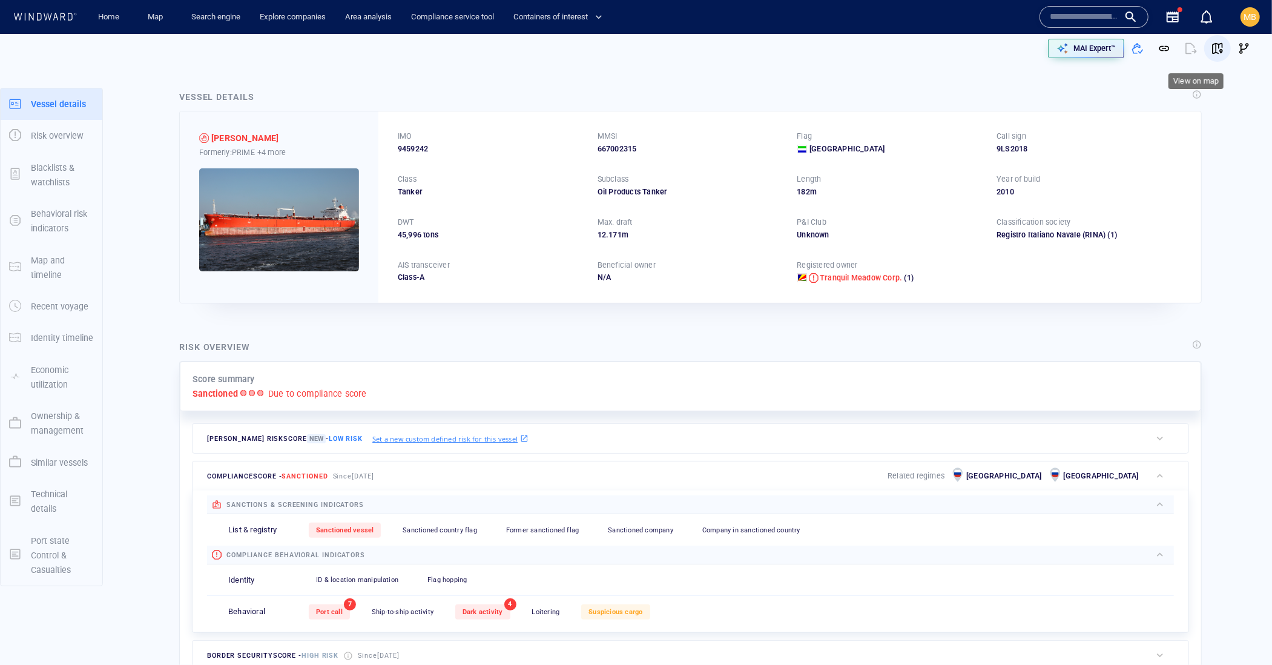
click at [1211, 50] on span "button" at bounding box center [1217, 48] width 12 height 12
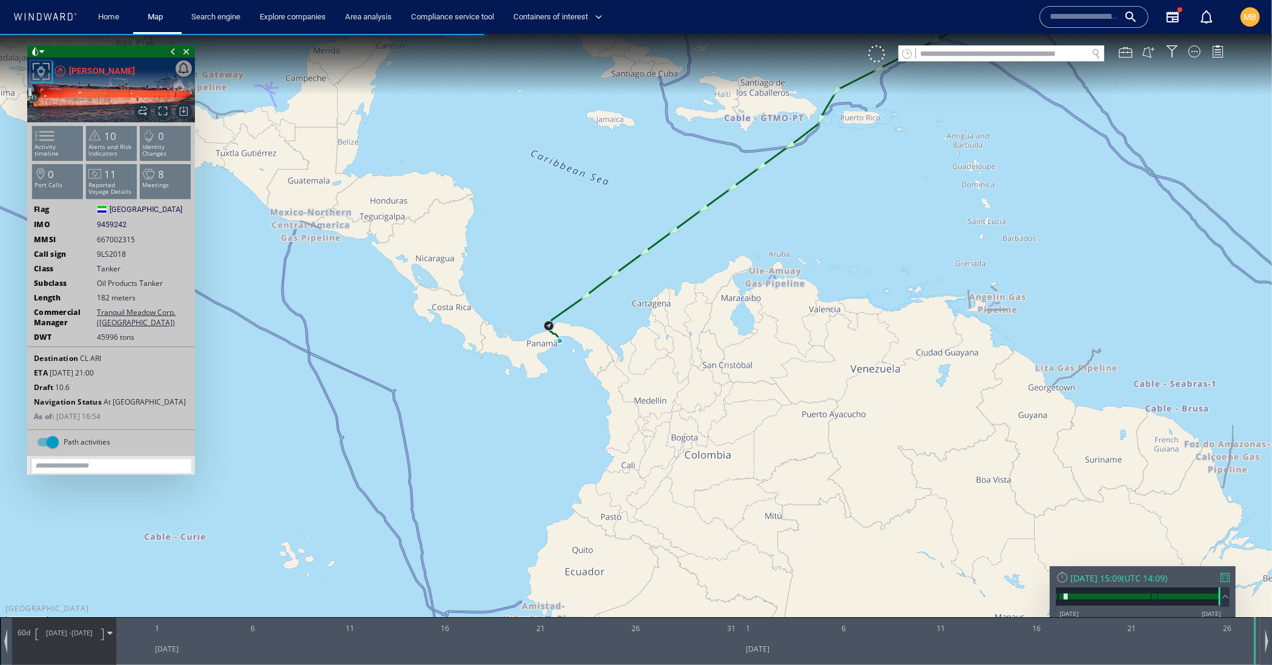
drag, startPoint x: 557, startPoint y: 366, endPoint x: 593, endPoint y: 370, distance: 36.0
click at [593, 370] on canvas "Map" at bounding box center [636, 342] width 1272 height 619
